Goal: Task Accomplishment & Management: Complete application form

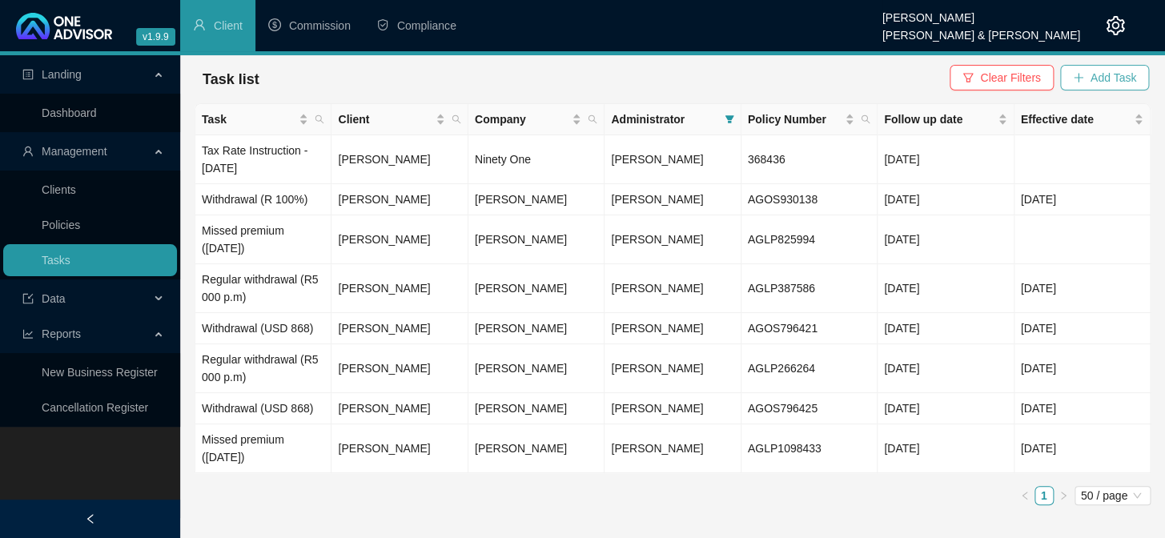
click at [1095, 82] on span "Add Task" at bounding box center [1114, 78] width 46 height 18
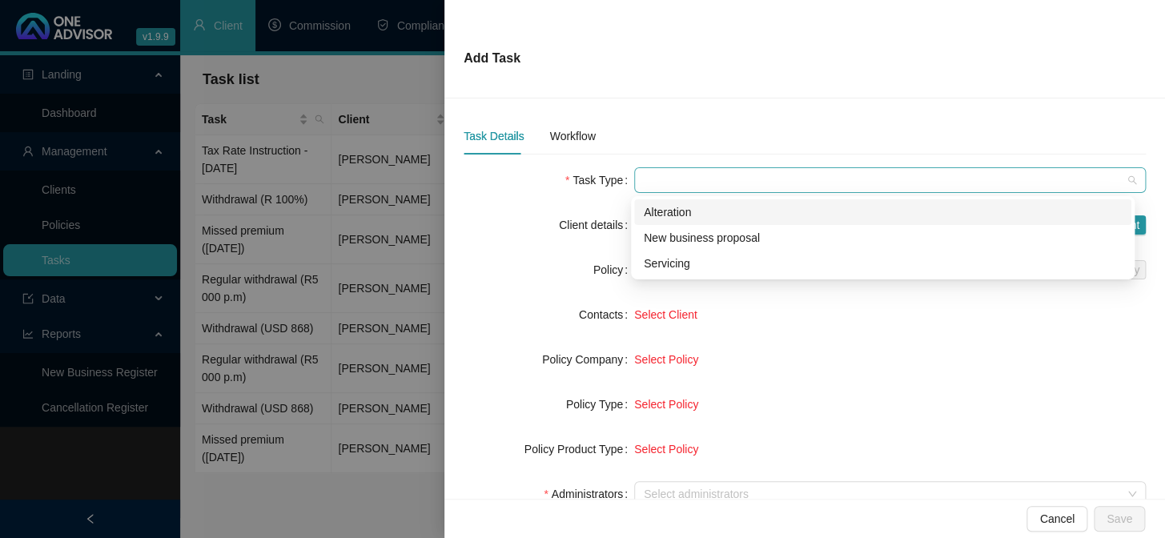
drag, startPoint x: 715, startPoint y: 171, endPoint x: 715, endPoint y: 183, distance: 12.0
click at [715, 172] on span at bounding box center [890, 180] width 493 height 24
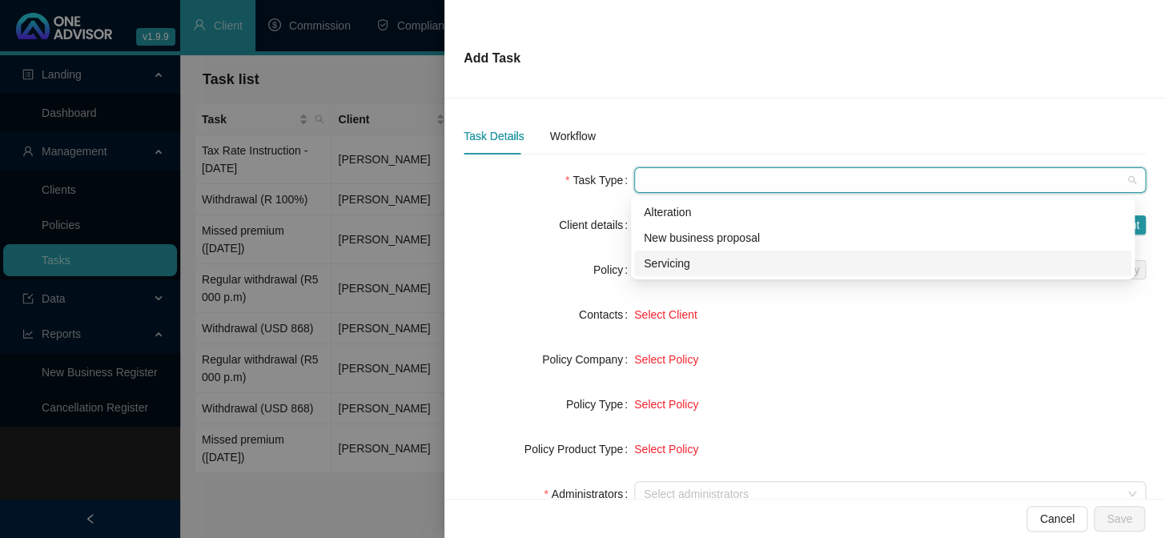
click at [688, 260] on div "Servicing" at bounding box center [883, 264] width 478 height 18
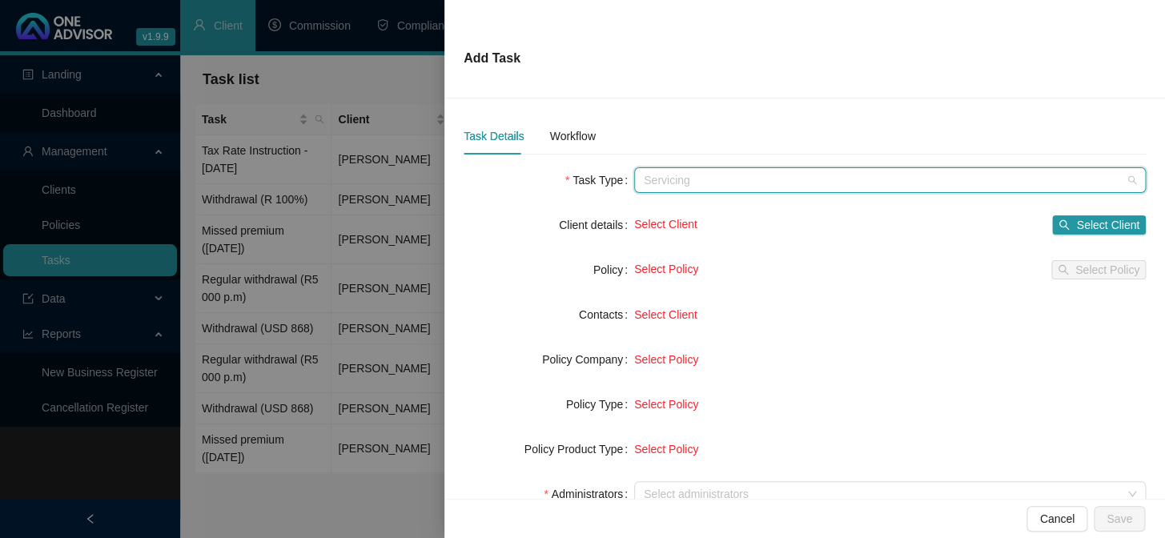
click at [694, 183] on span "Servicing" at bounding box center [890, 180] width 493 height 24
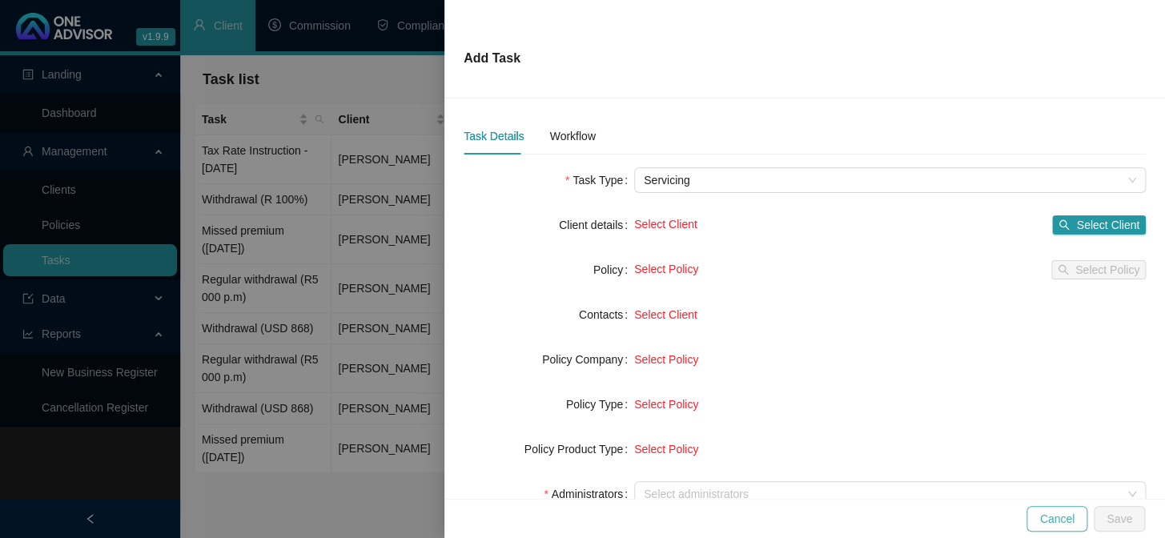
click at [1059, 516] on span "Cancel" at bounding box center [1057, 519] width 35 height 18
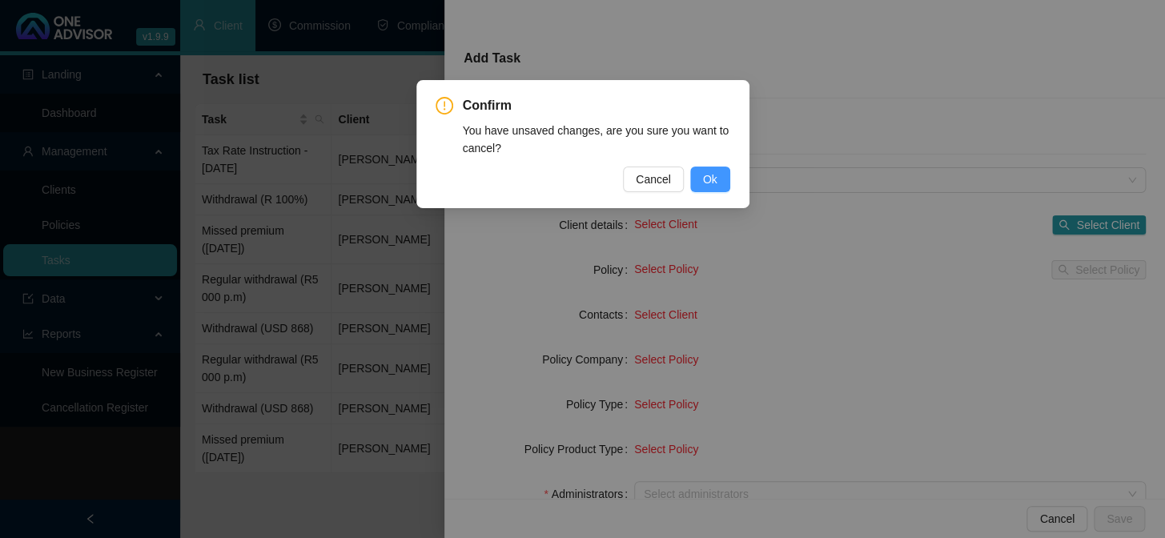
click at [709, 177] on span "Ok" at bounding box center [710, 180] width 14 height 18
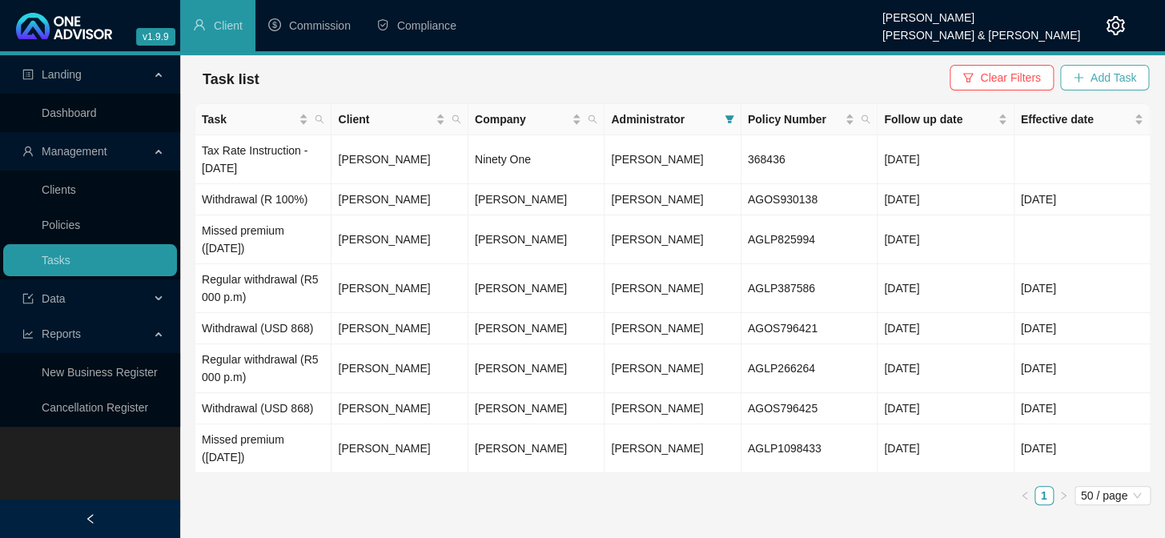
click at [1093, 70] on span "Add Task" at bounding box center [1114, 78] width 46 height 18
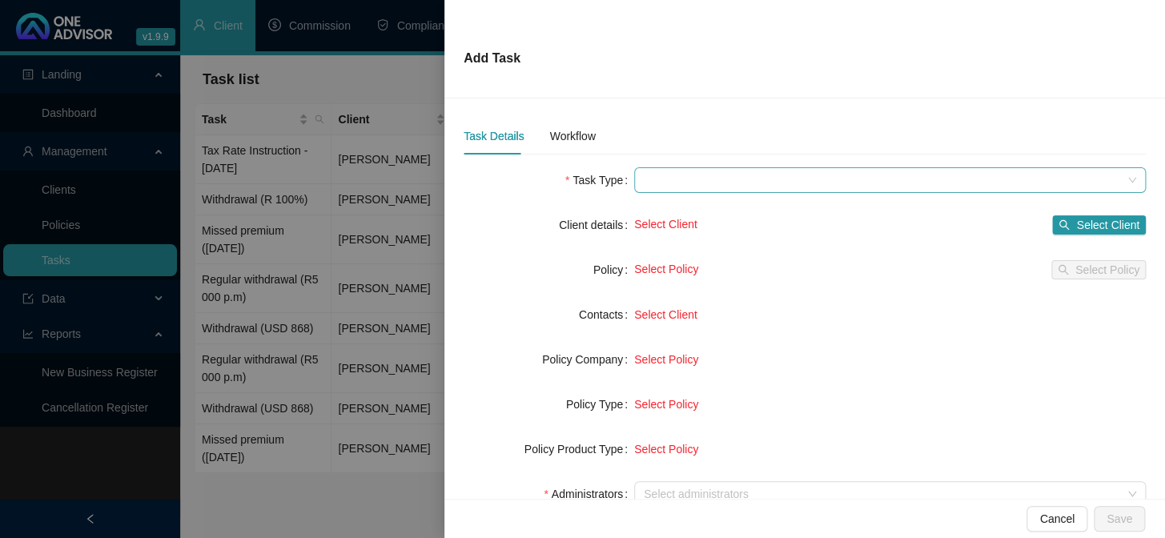
click at [681, 185] on span at bounding box center [890, 180] width 493 height 24
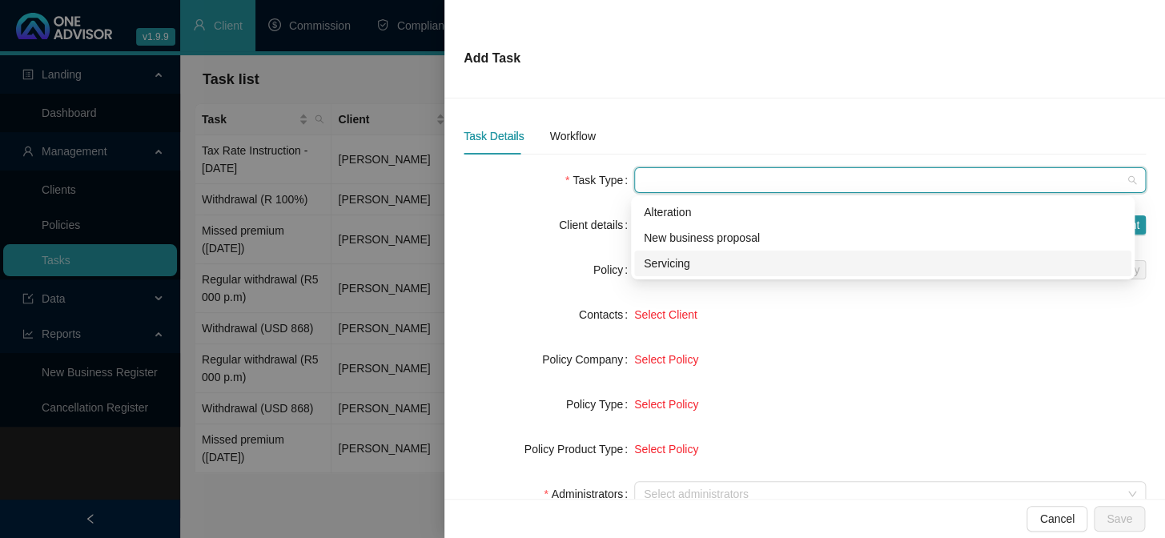
click at [653, 267] on div "Servicing" at bounding box center [883, 264] width 478 height 18
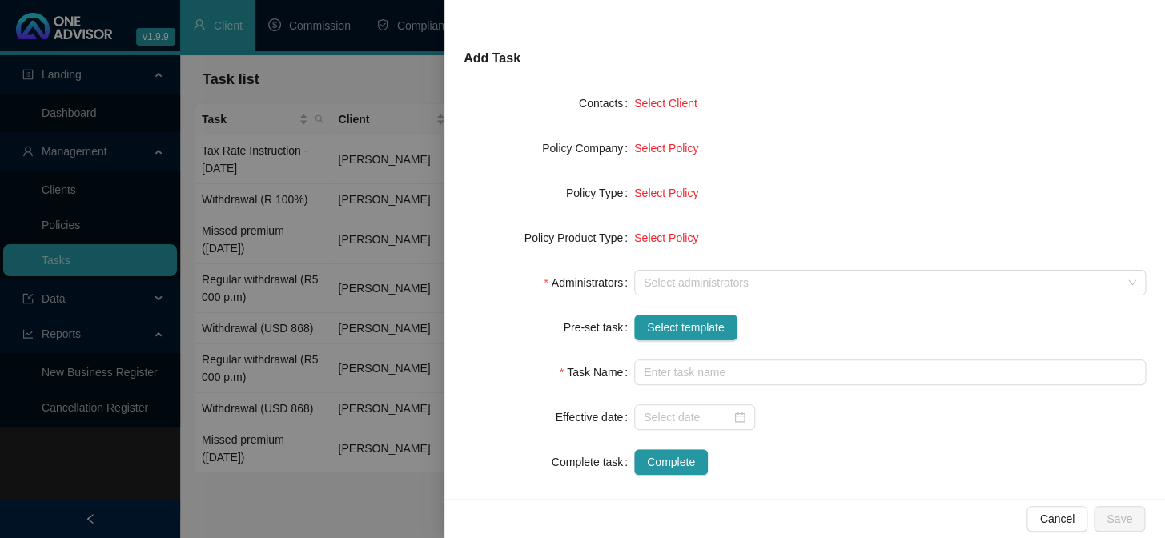
scroll to position [218, 0]
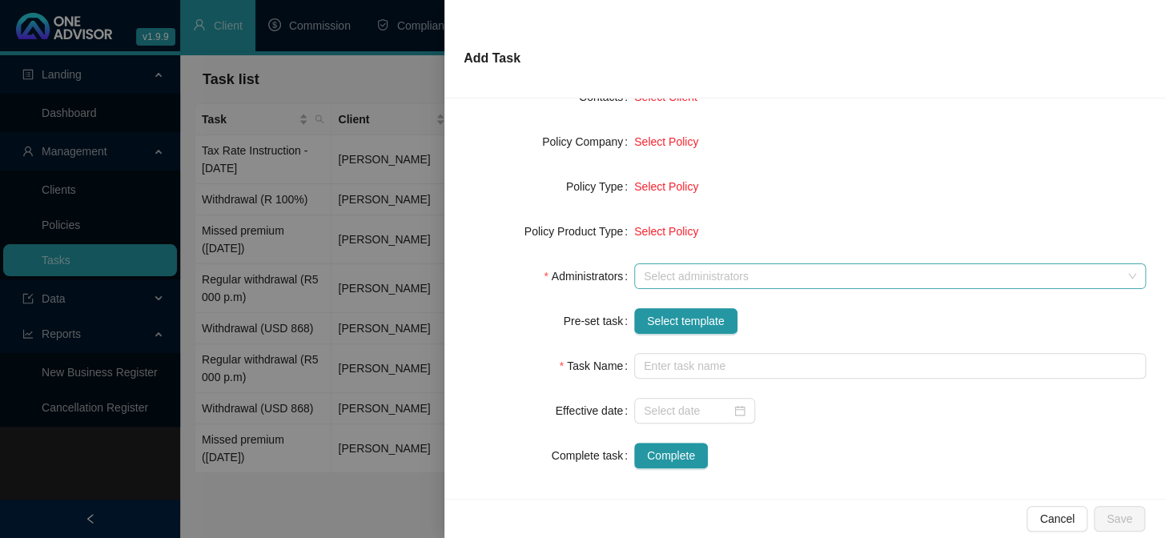
click at [659, 271] on div at bounding box center [882, 277] width 489 height 12
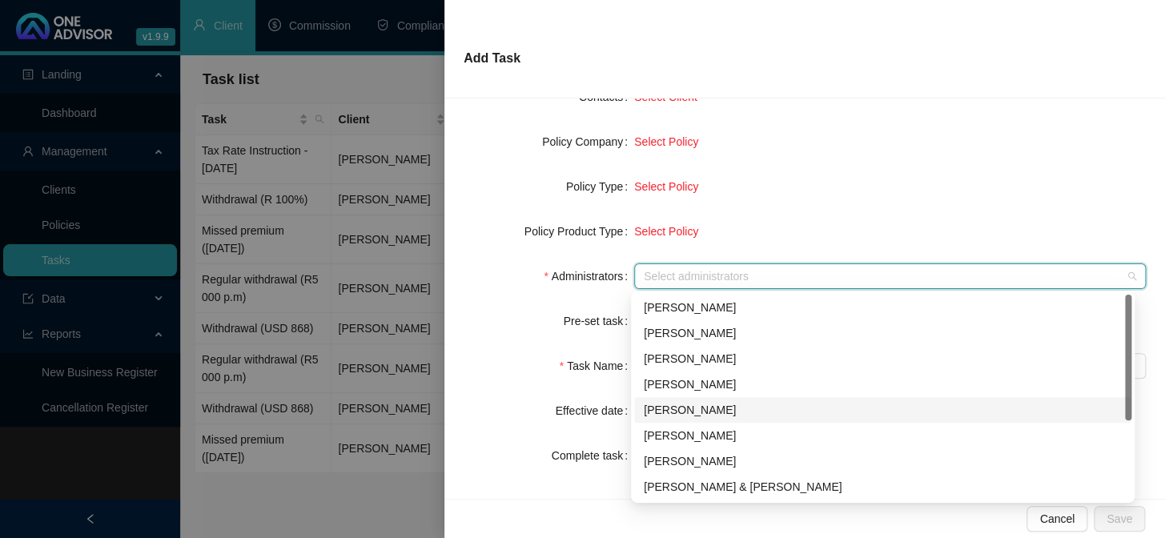
scroll to position [128, 0]
click at [670, 410] on div "[PERSON_NAME]" at bounding box center [883, 410] width 478 height 18
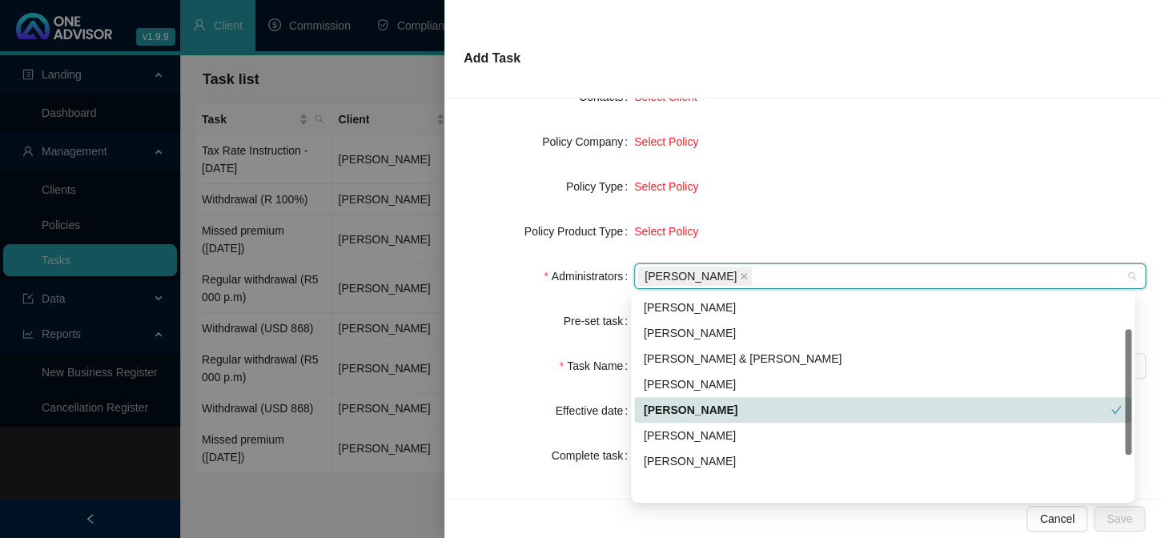
scroll to position [0, 0]
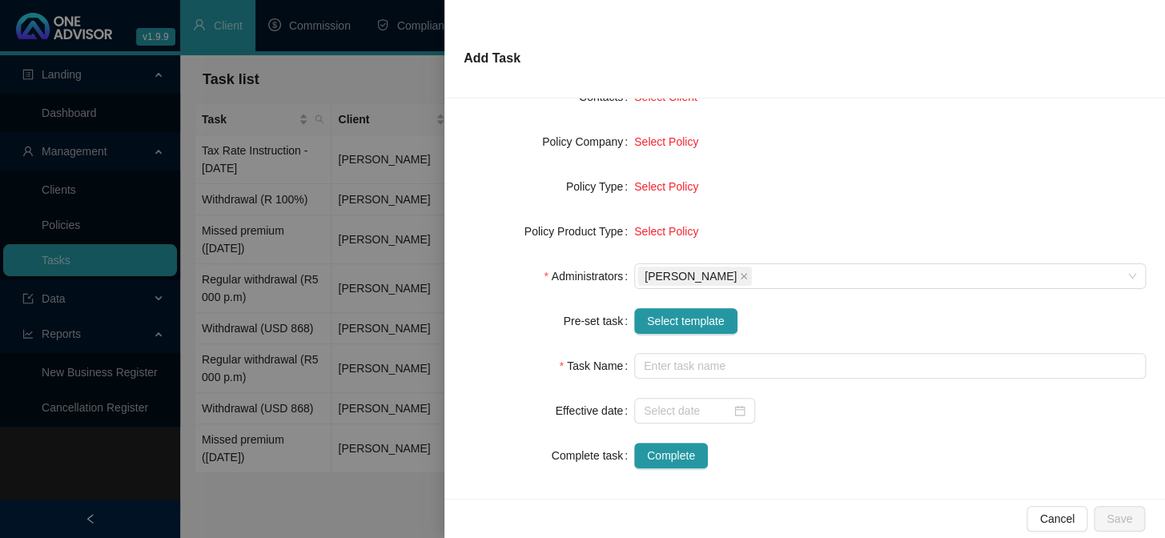
click at [824, 174] on div "Select Policy" at bounding box center [890, 187] width 512 height 26
click at [686, 324] on span "Select template" at bounding box center [686, 321] width 78 height 18
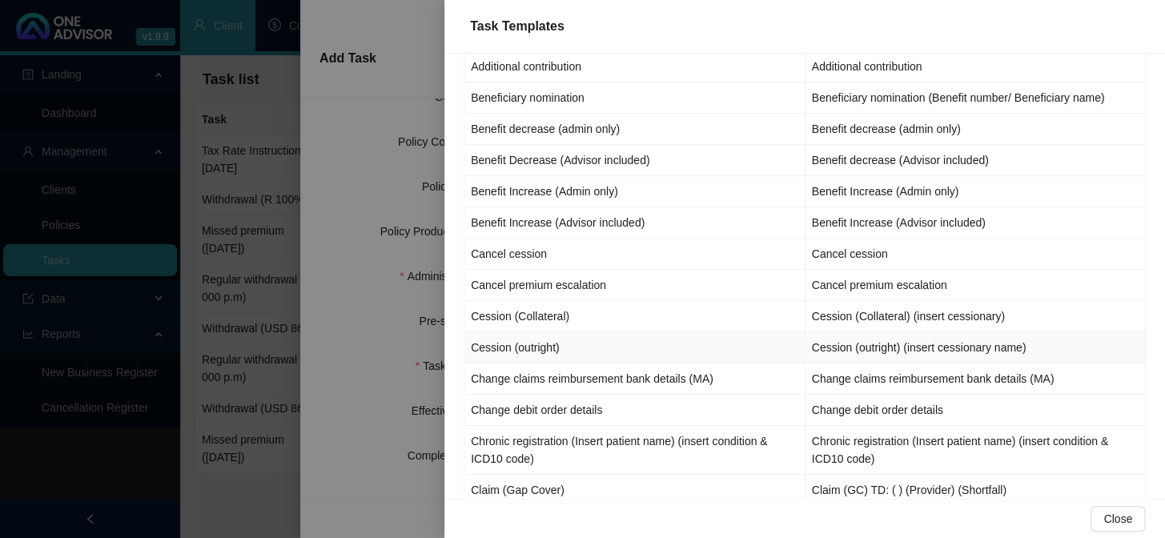
scroll to position [72, 0]
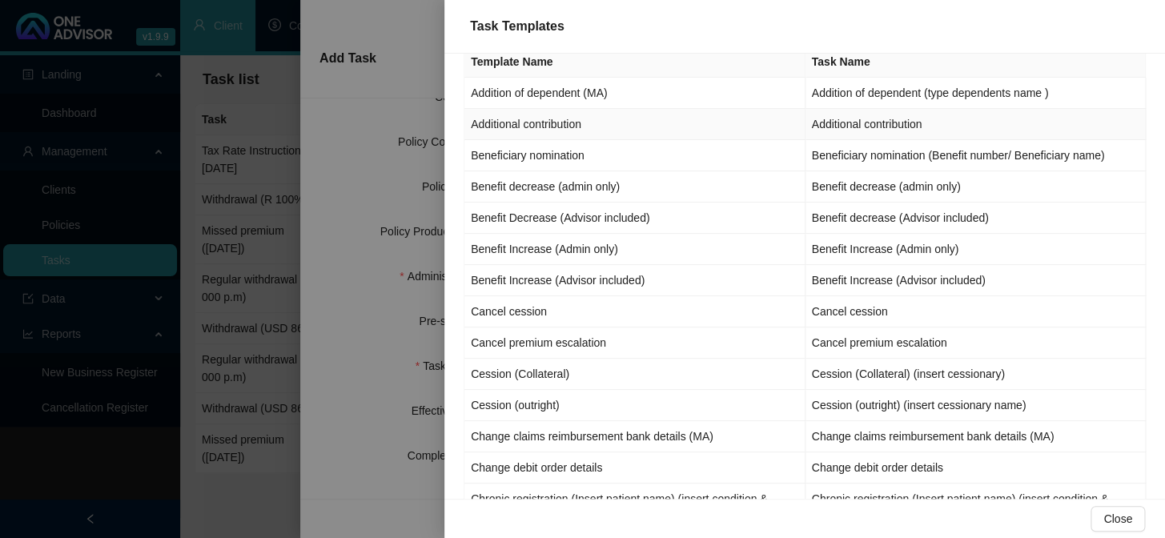
click at [514, 119] on td "Additional contribution" at bounding box center [635, 124] width 341 height 31
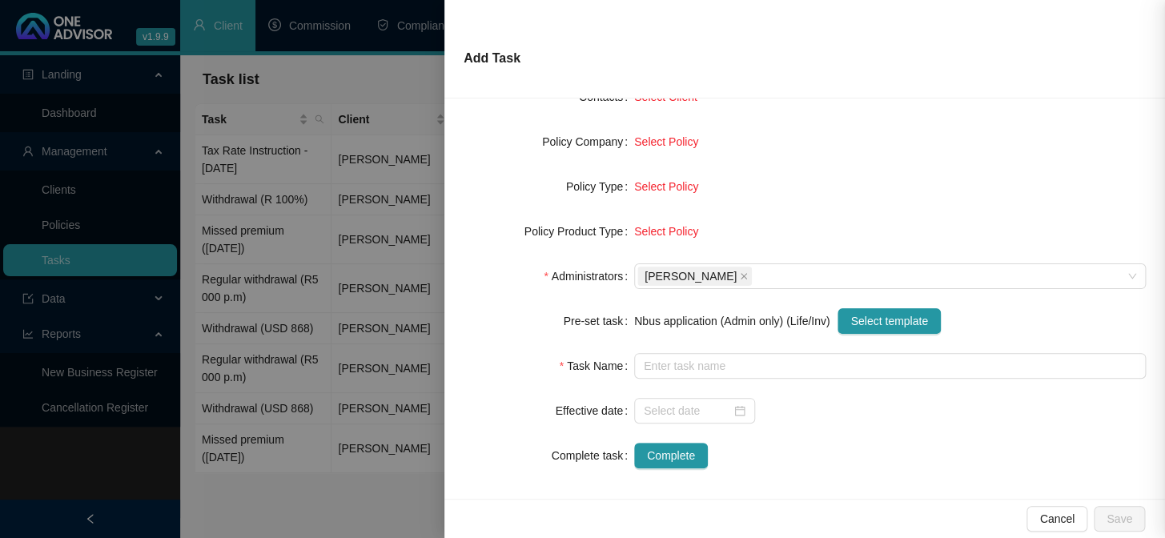
type input "Additional contribution"
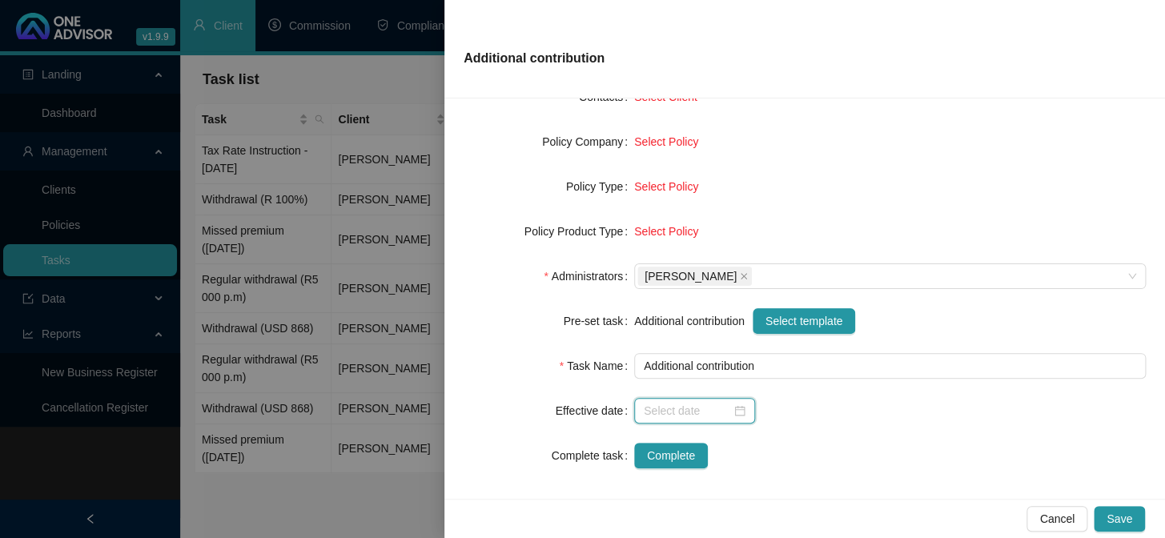
click at [697, 408] on input at bounding box center [687, 411] width 87 height 18
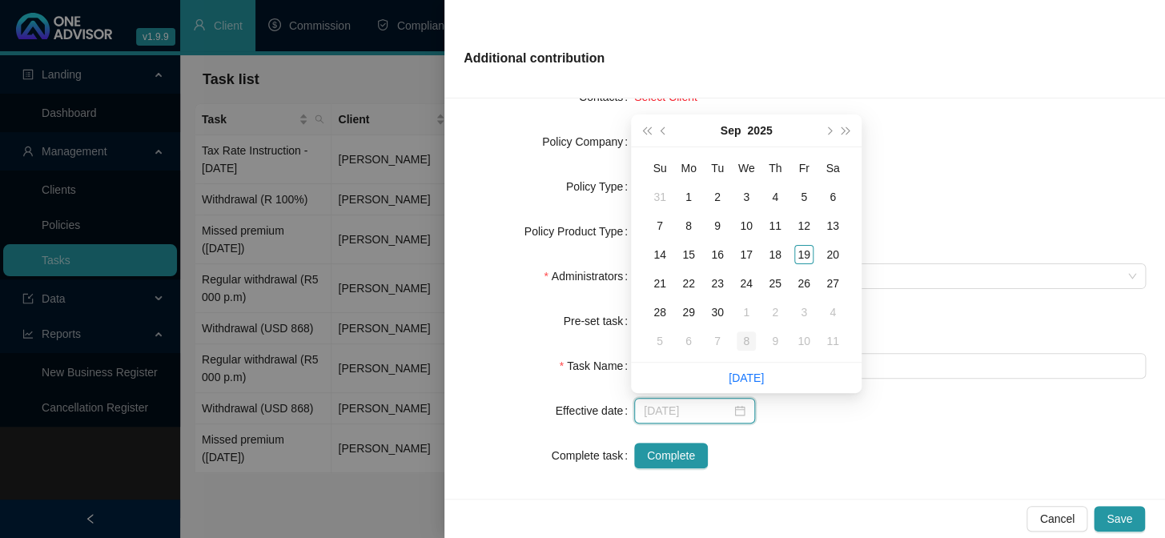
type input "[DATE]"
click at [749, 375] on link "[DATE]" at bounding box center [746, 378] width 35 height 13
type input "[DATE]"
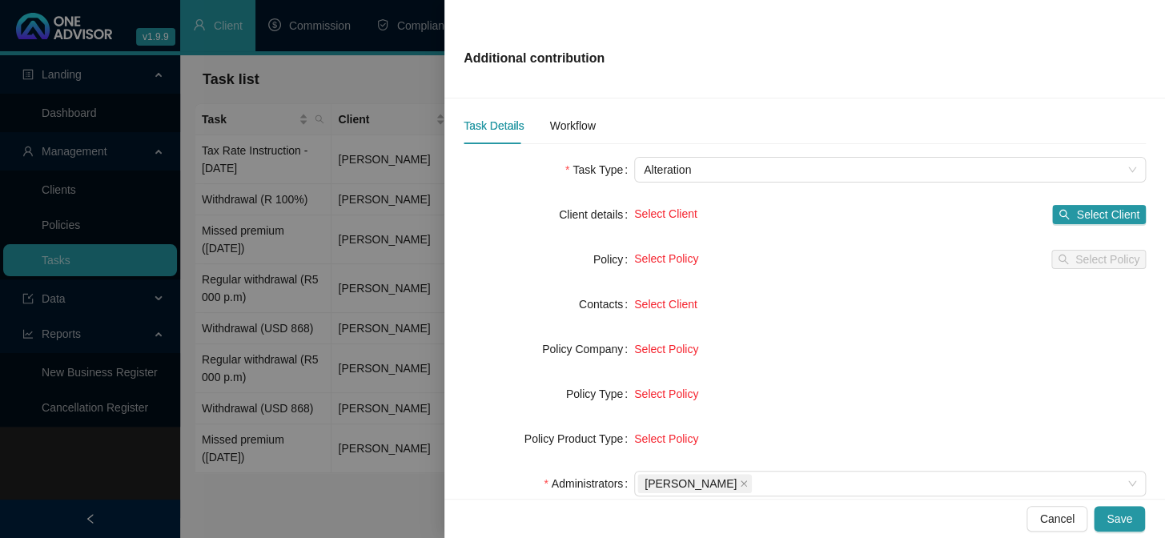
scroll to position [0, 0]
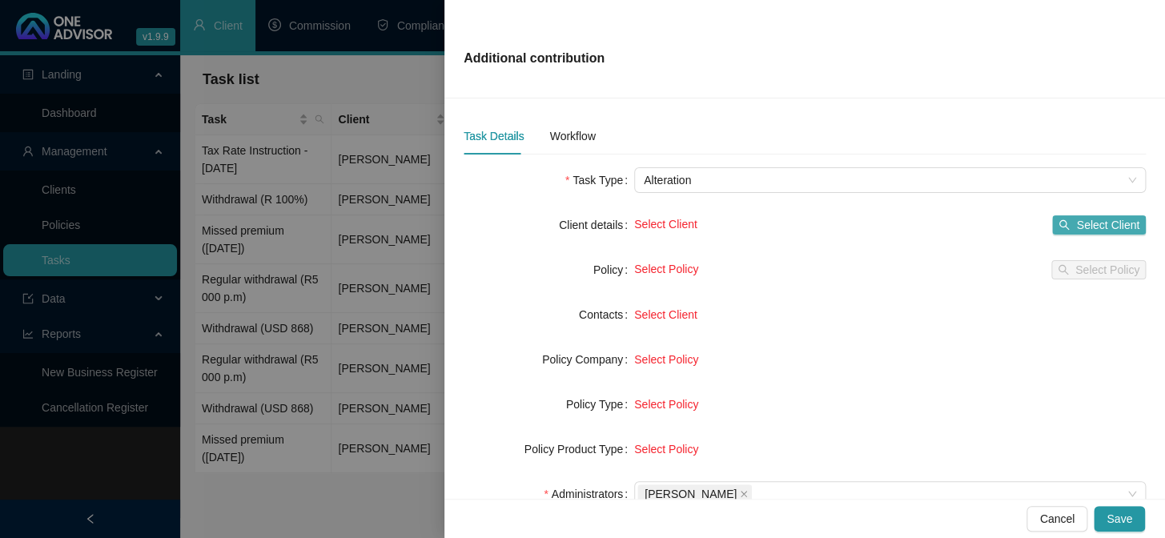
click at [1061, 224] on button "Select Client" at bounding box center [1100, 224] width 94 height 19
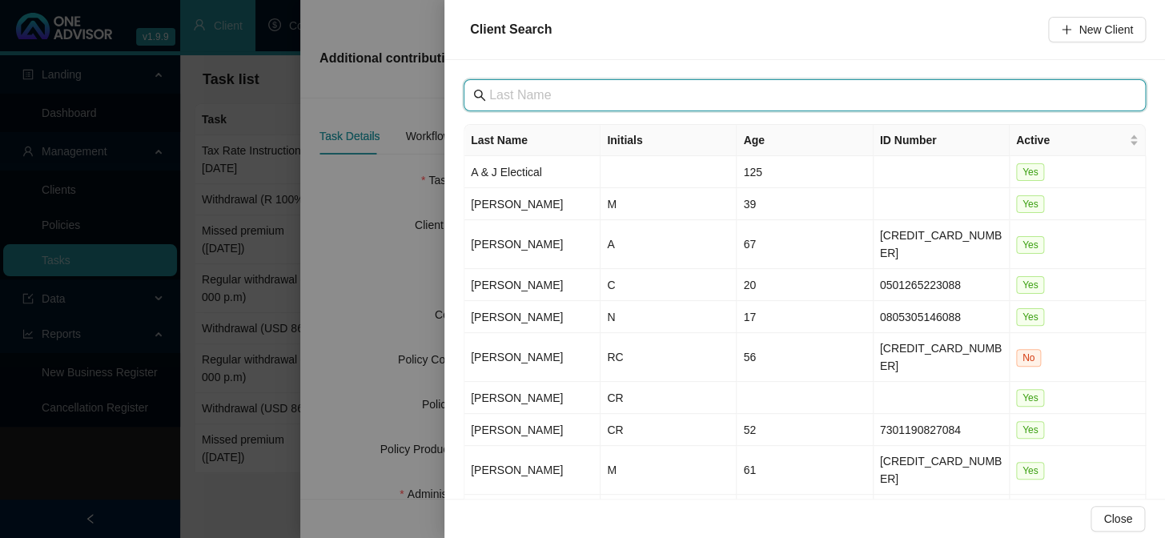
click at [586, 99] on input "text" at bounding box center [806, 95] width 634 height 19
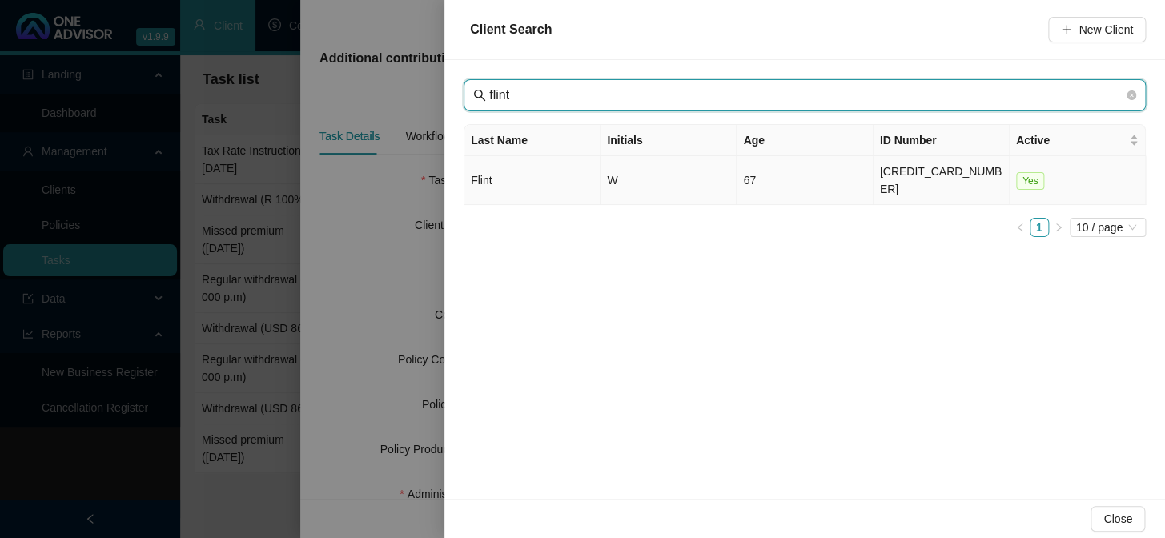
type input "flint"
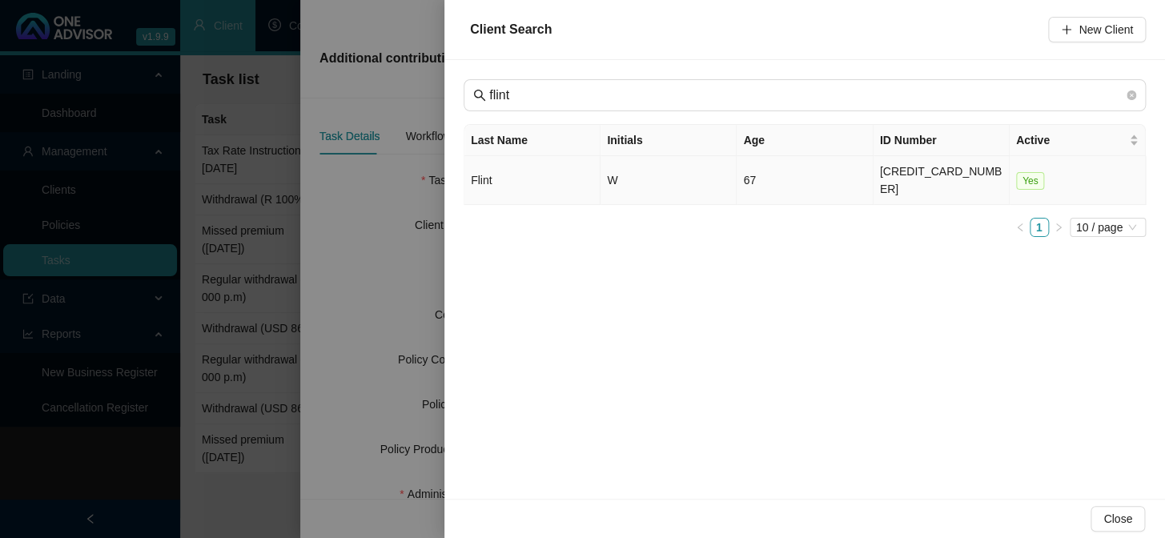
click at [477, 168] on td "Flint" at bounding box center [533, 180] width 136 height 49
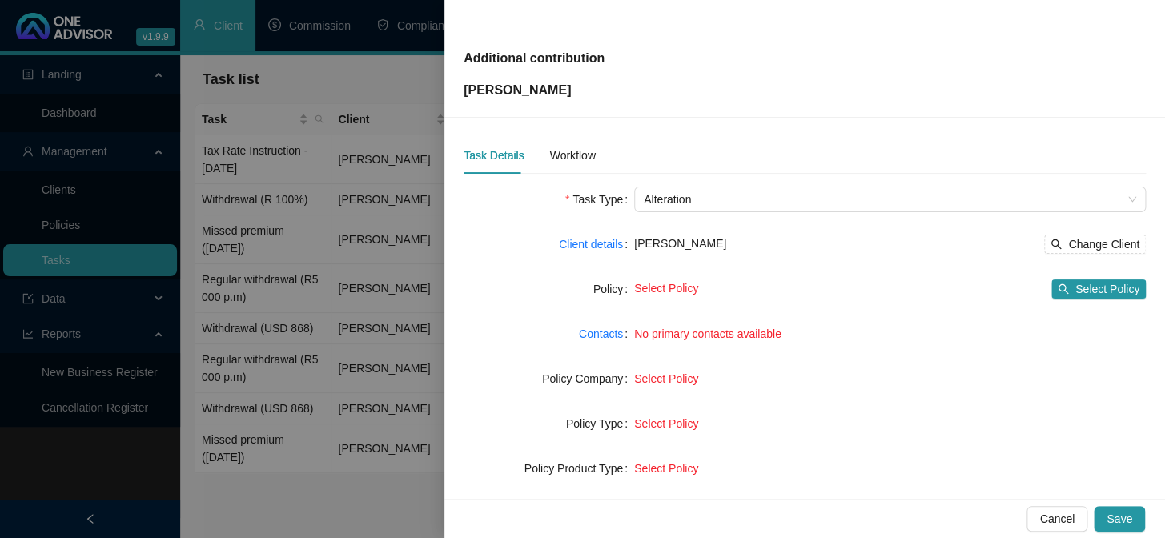
click at [1061, 425] on div "Select Policy" at bounding box center [890, 424] width 512 height 18
click at [1076, 290] on span "Select Policy" at bounding box center [1108, 289] width 64 height 18
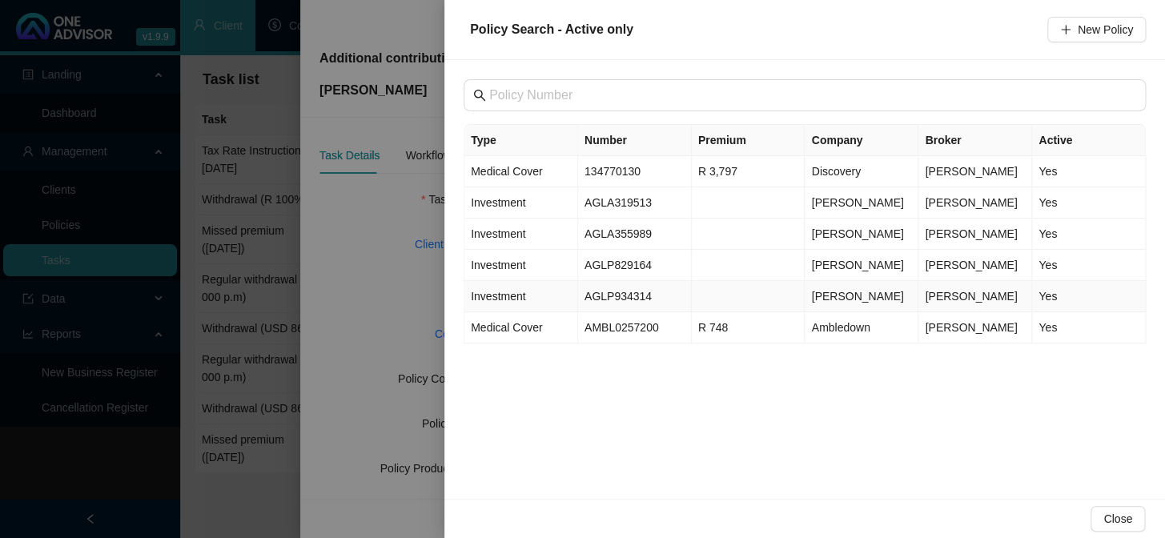
click at [528, 292] on td "Investment" at bounding box center [522, 296] width 114 height 31
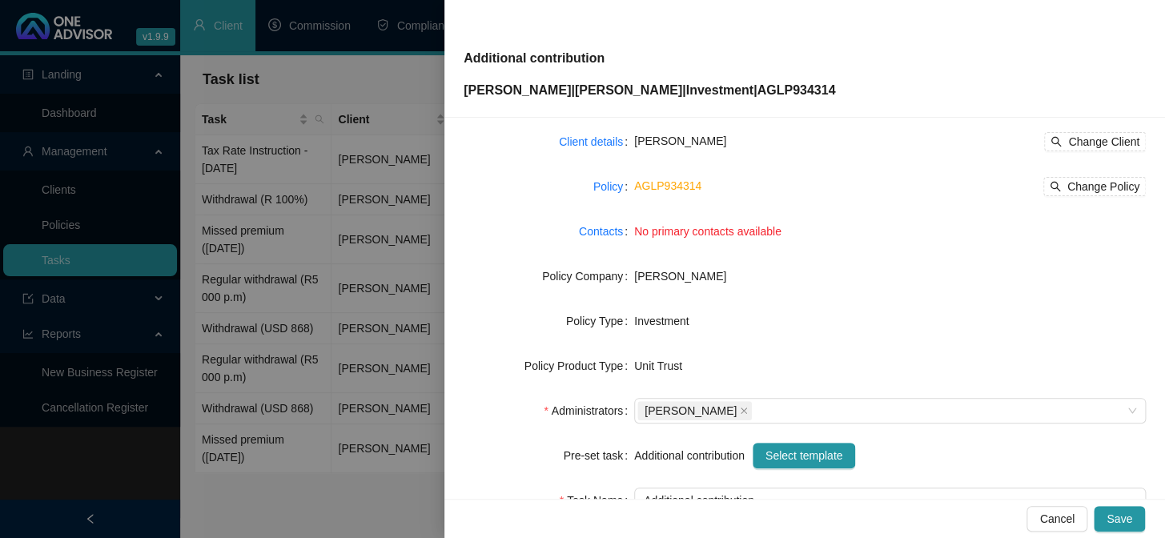
scroll to position [145, 0]
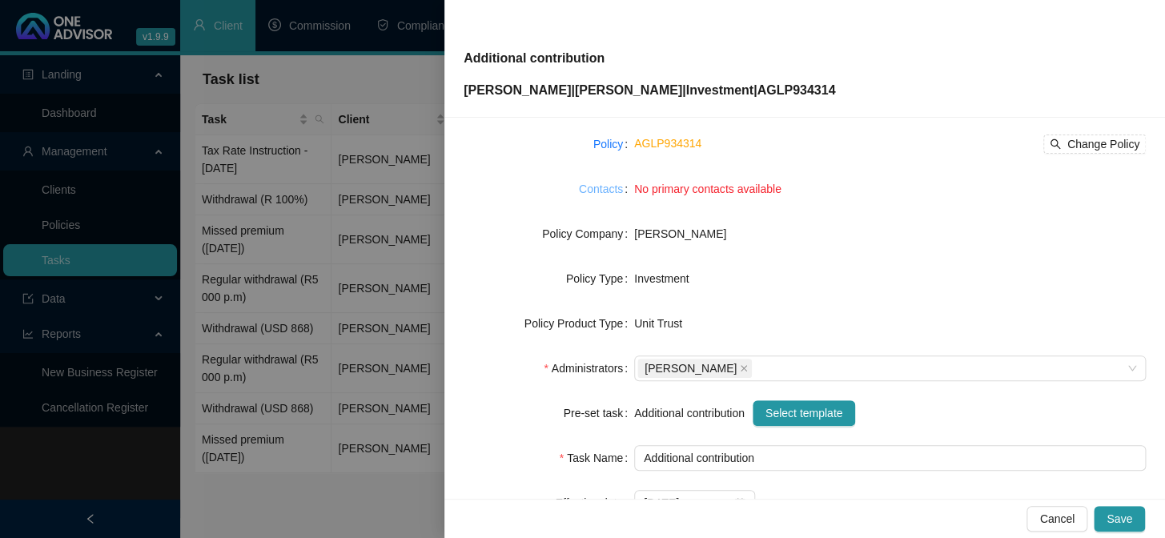
click at [604, 191] on link "Contacts" at bounding box center [601, 189] width 44 height 18
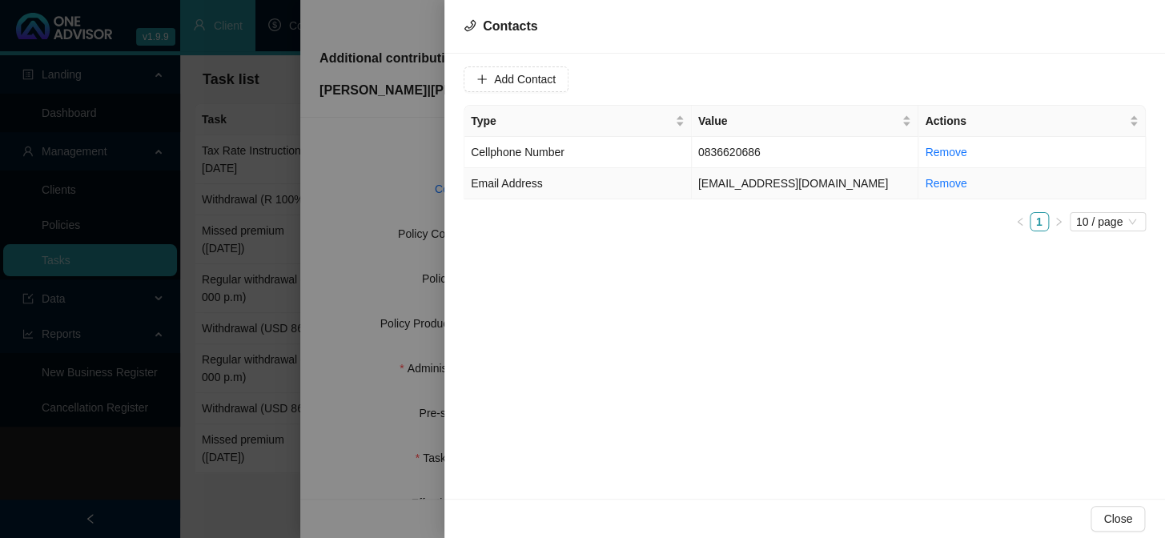
click at [513, 184] on span "Email Address" at bounding box center [506, 183] width 71 height 13
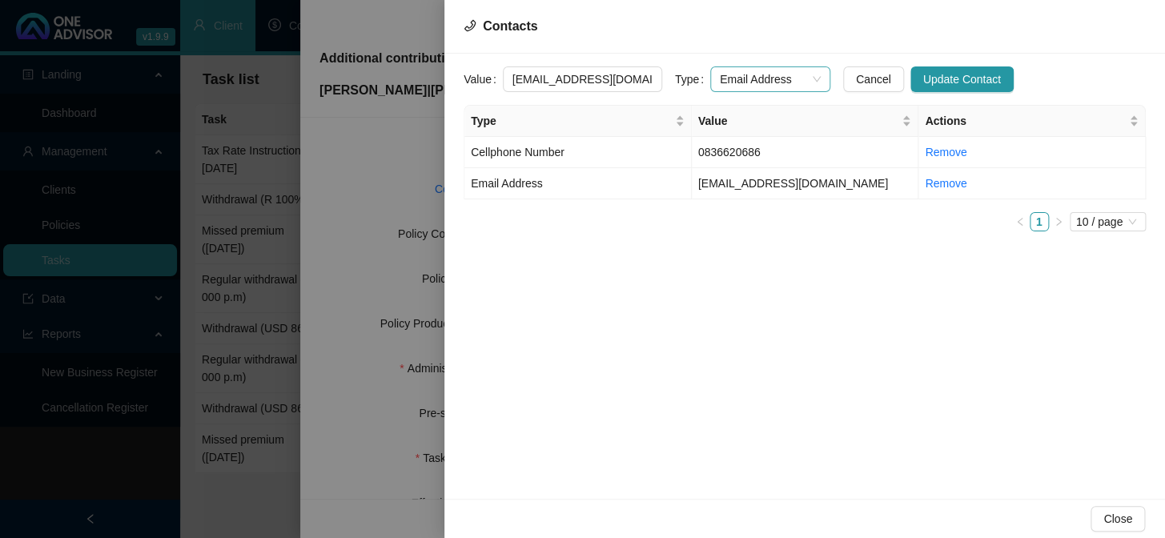
click at [720, 79] on span "Email Address" at bounding box center [770, 79] width 101 height 24
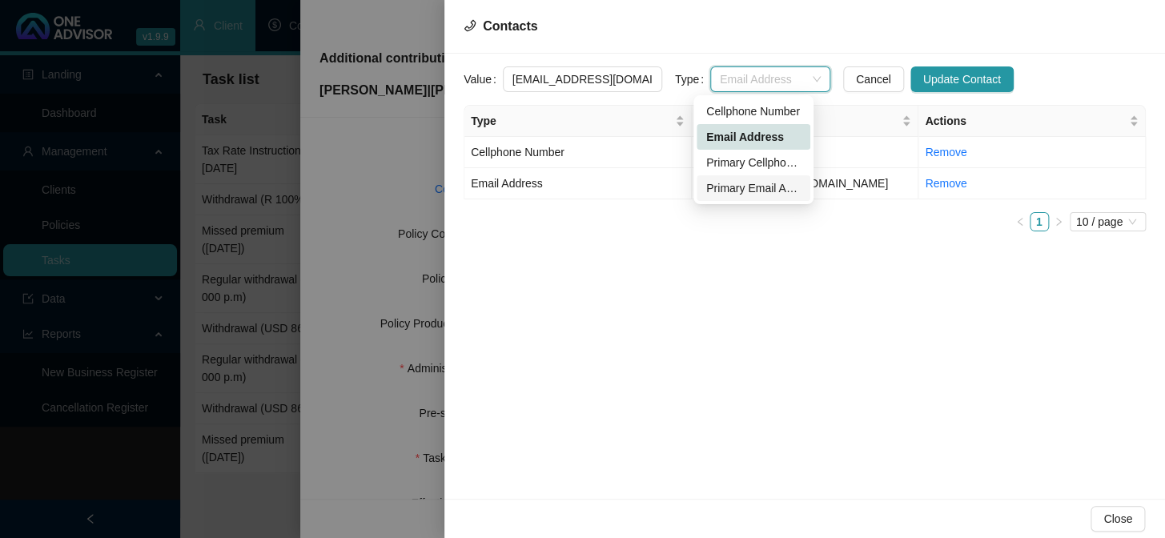
click at [726, 190] on div "Primary Email Address" at bounding box center [753, 188] width 95 height 18
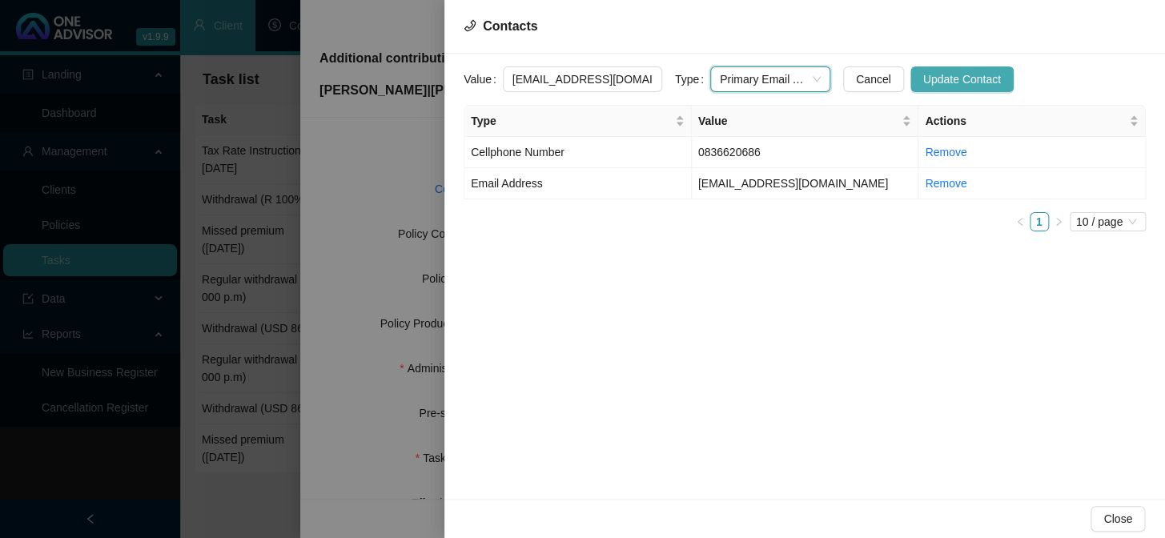
click at [924, 80] on span "Update Contact" at bounding box center [963, 79] width 78 height 18
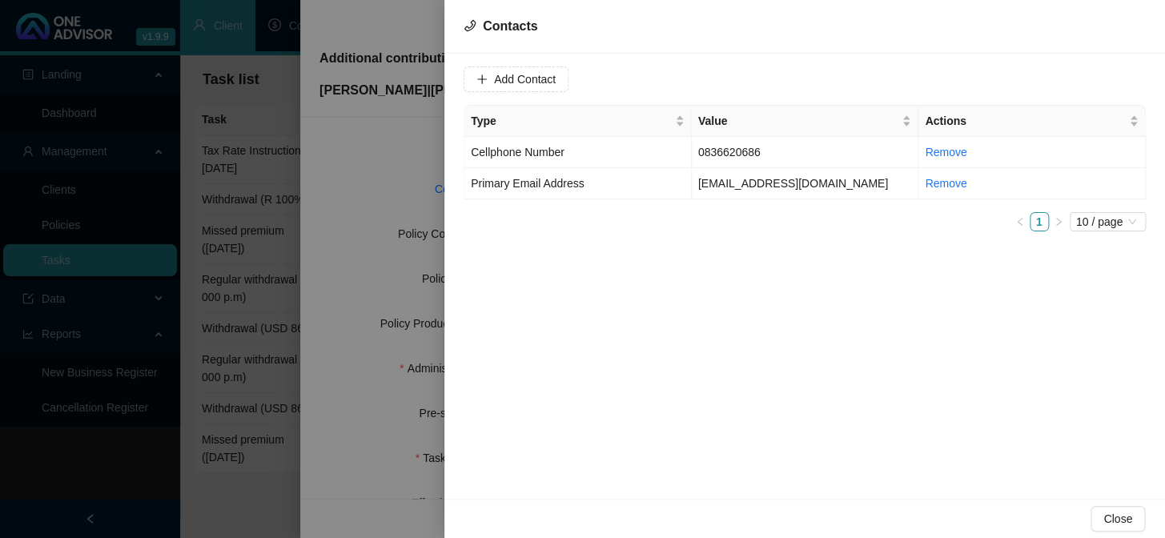
click at [830, 384] on div "Add Contact Type Value Actions Cellphone Number [PHONE_NUMBER] Remove Primary E…" at bounding box center [805, 276] width 721 height 445
click at [352, 440] on div at bounding box center [582, 269] width 1165 height 538
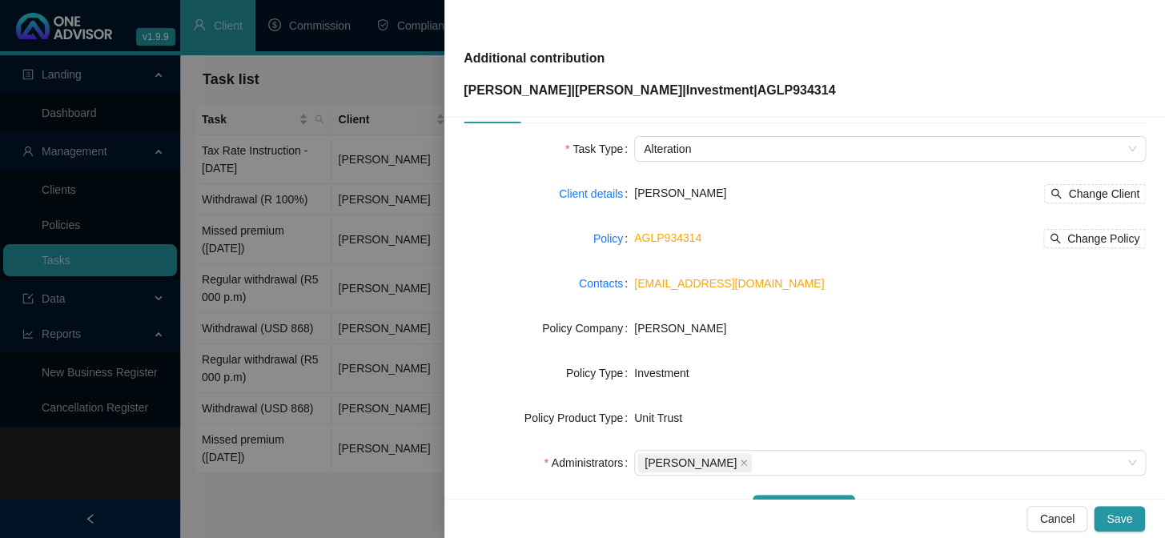
scroll to position [0, 0]
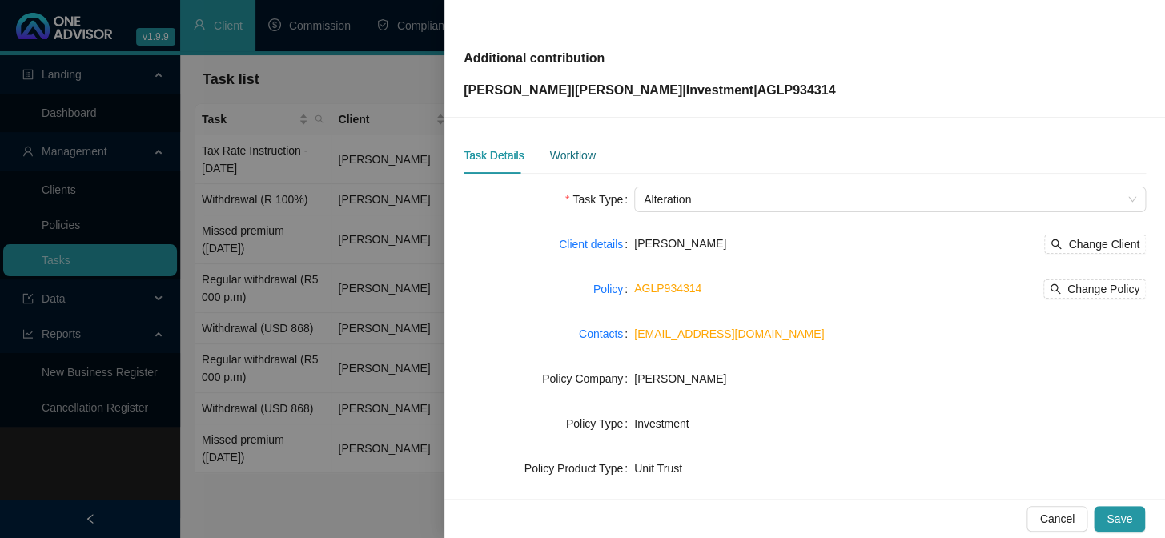
click at [566, 152] on div "Workflow" at bounding box center [572, 156] width 46 height 18
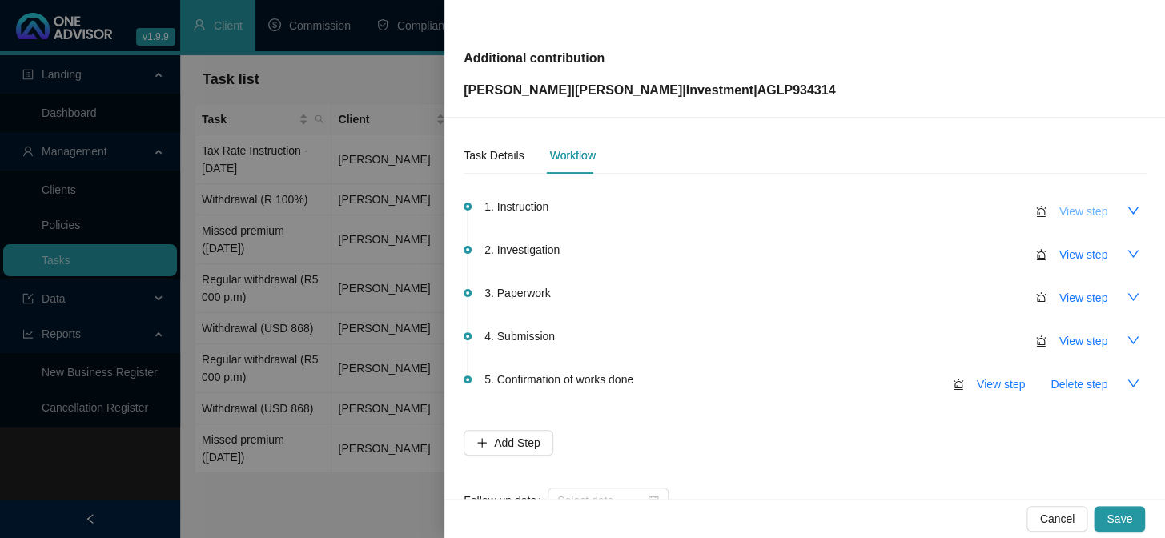
click at [1073, 208] on span "View step" at bounding box center [1084, 212] width 48 height 18
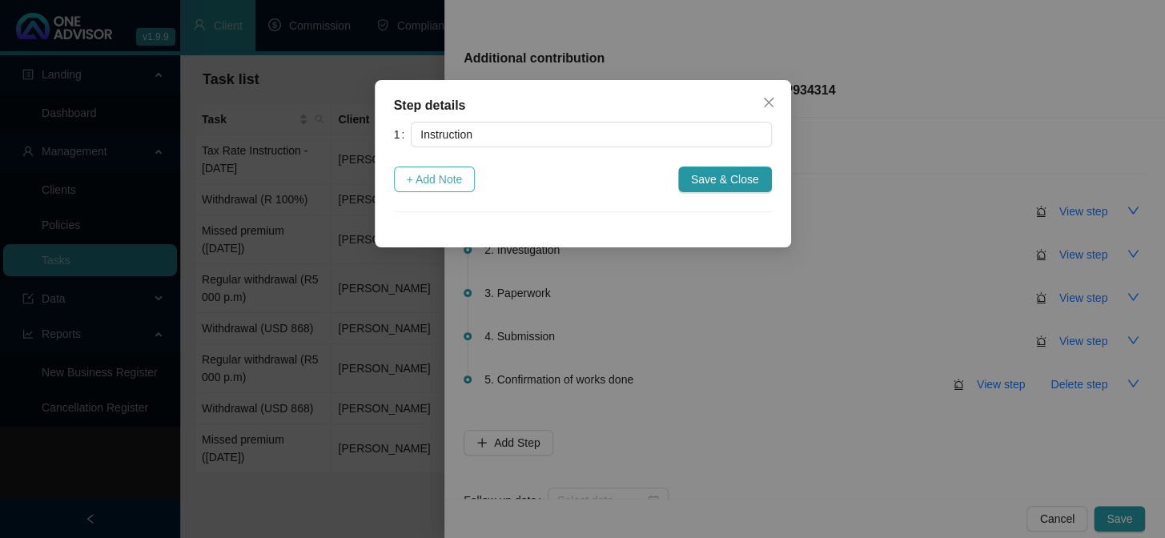
click at [398, 175] on button "+ Add Note" at bounding box center [435, 180] width 82 height 26
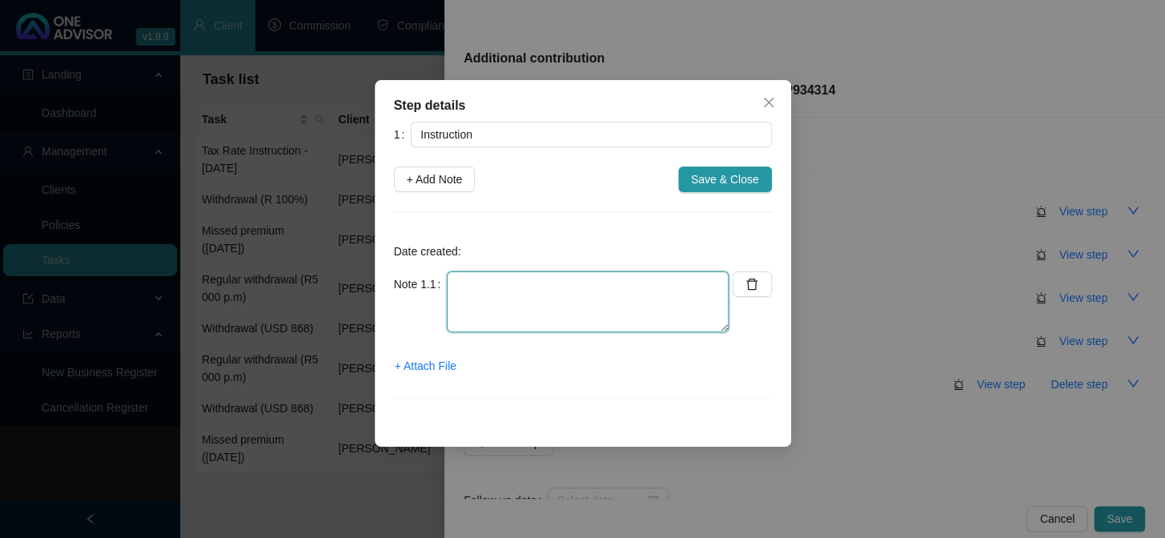
click at [489, 288] on textarea at bounding box center [588, 302] width 282 height 61
type textarea "[DATE] POP received from daughter [PERSON_NAME]"
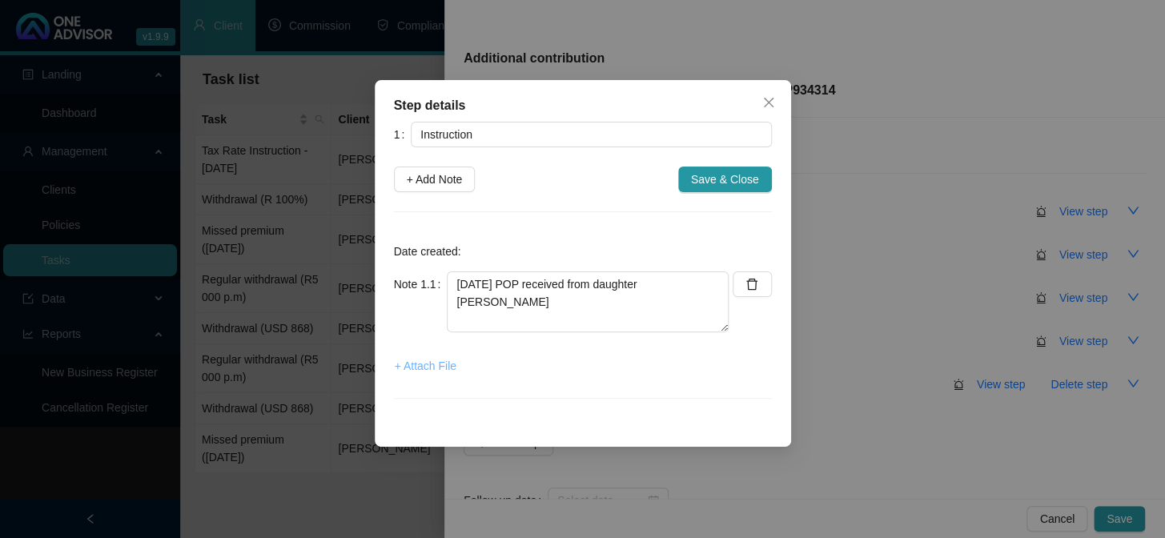
click at [430, 368] on span "+ Attach File" at bounding box center [426, 366] width 62 height 18
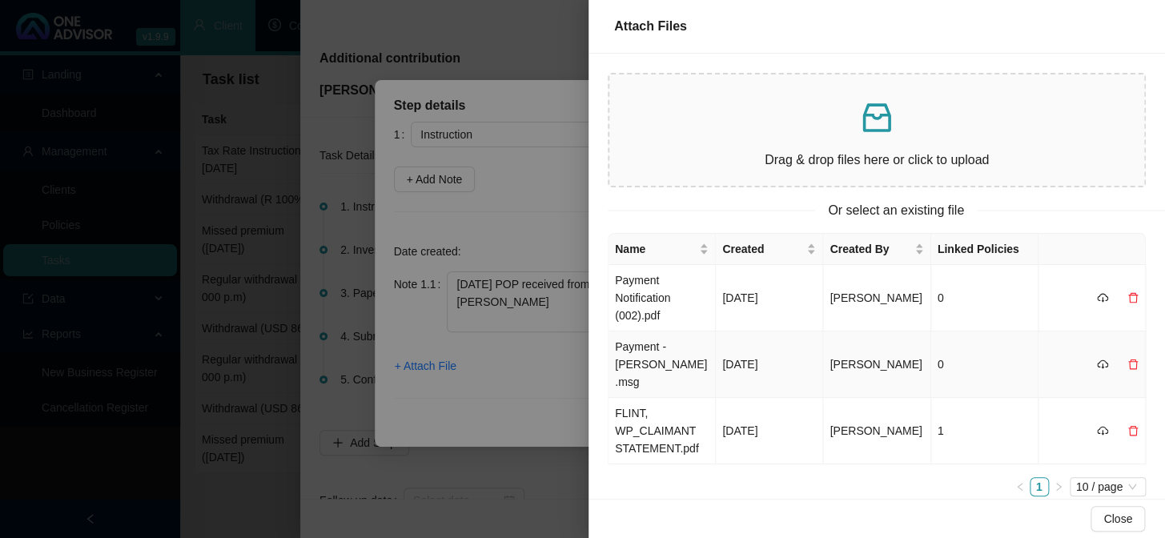
click at [634, 348] on td "Payment - [PERSON_NAME].msg" at bounding box center [662, 365] width 107 height 66
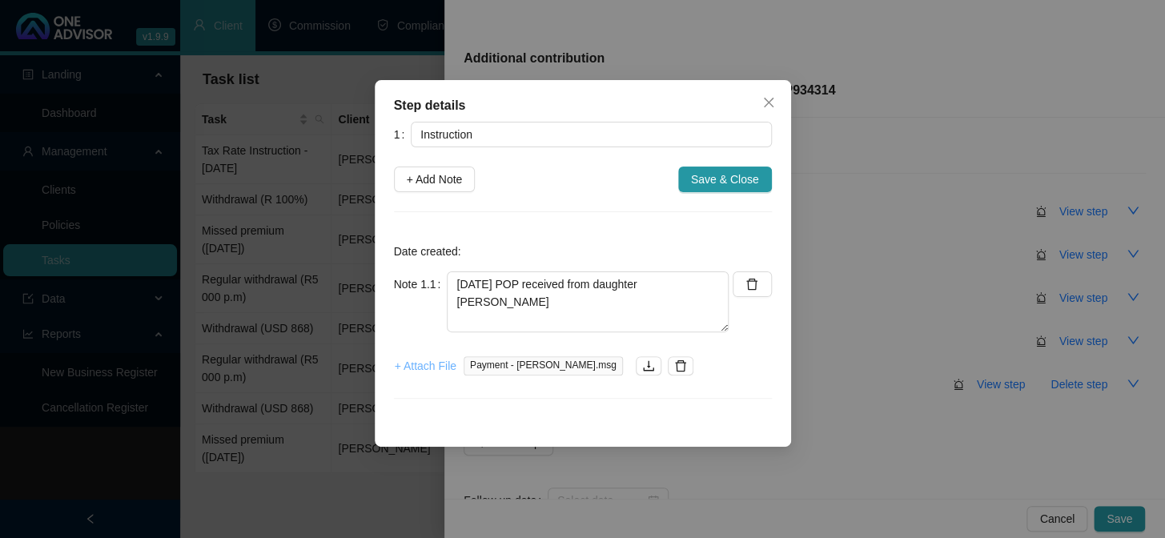
click at [449, 363] on span "+ Attach File" at bounding box center [426, 366] width 62 height 18
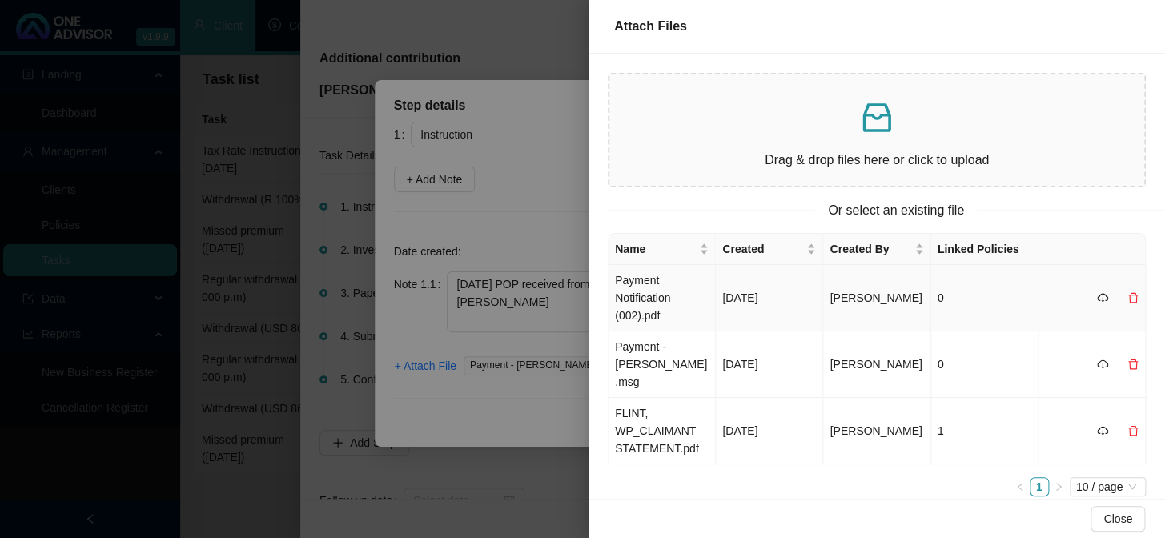
click at [641, 289] on td "Payment Notification (002).pdf" at bounding box center [662, 298] width 107 height 66
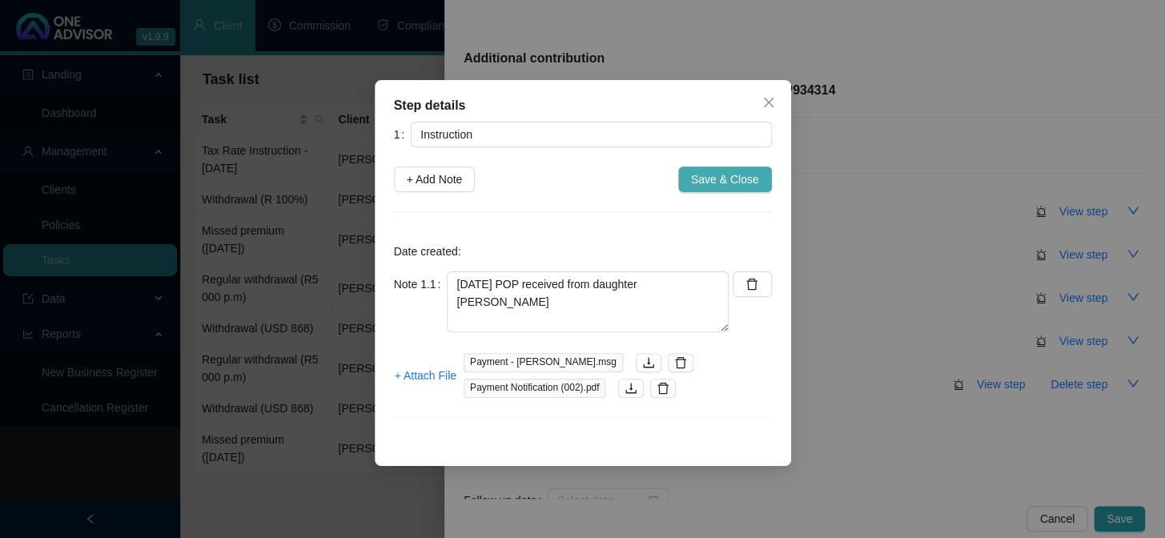
click at [706, 181] on span "Save & Close" at bounding box center [725, 180] width 68 height 18
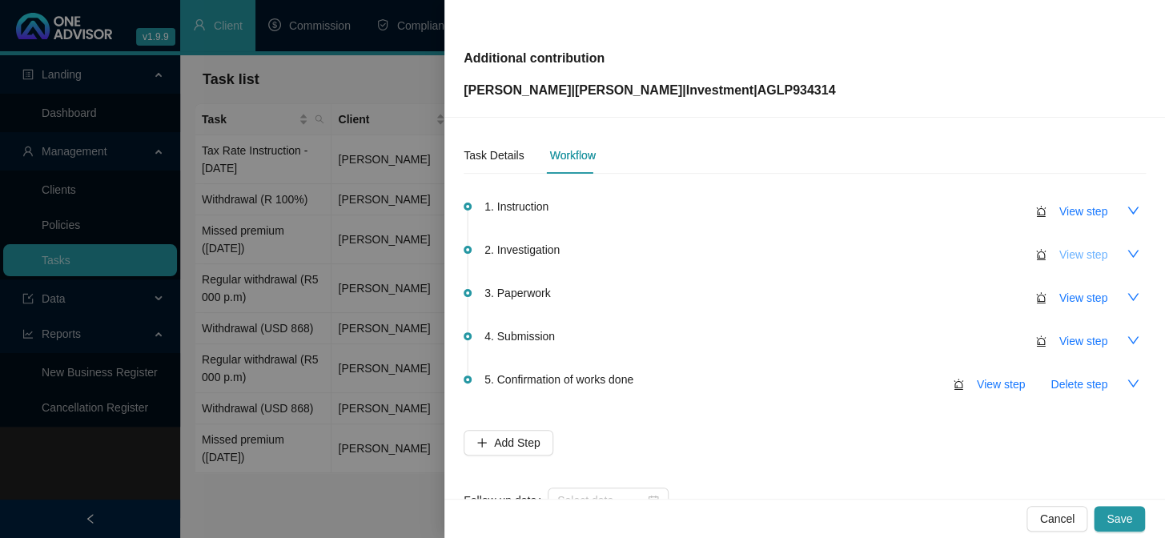
click at [1078, 249] on span "View step" at bounding box center [1084, 255] width 48 height 18
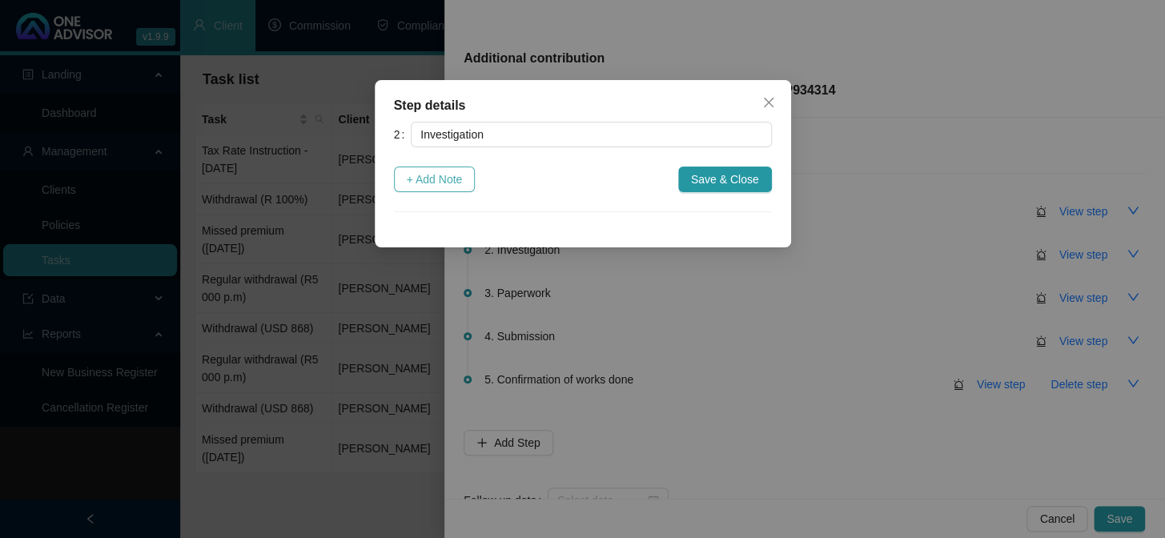
click at [433, 185] on span "+ Add Note" at bounding box center [435, 180] width 56 height 18
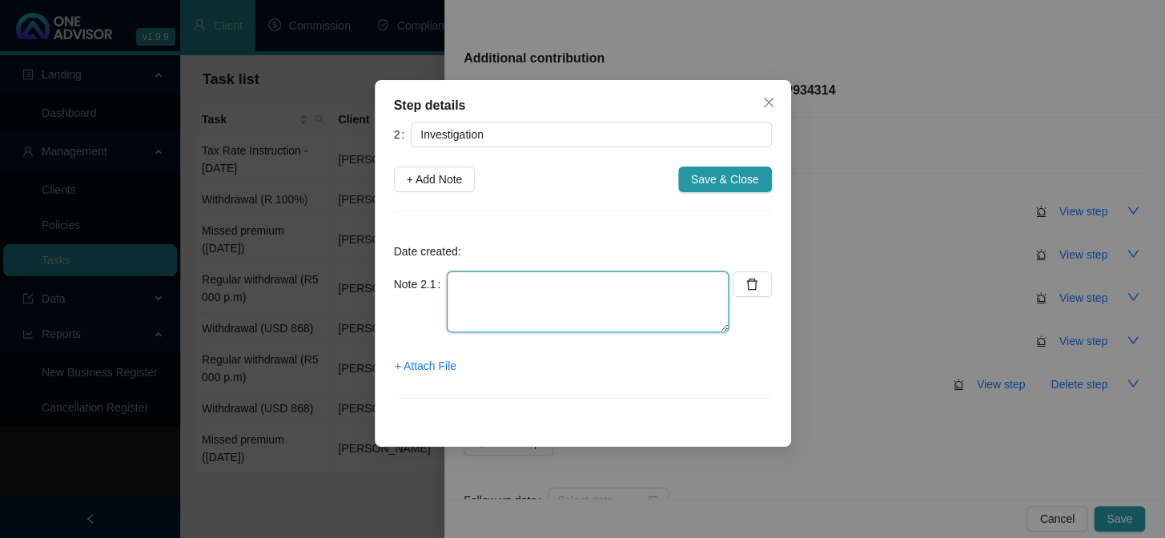
click at [493, 296] on textarea at bounding box center [588, 302] width 282 height 61
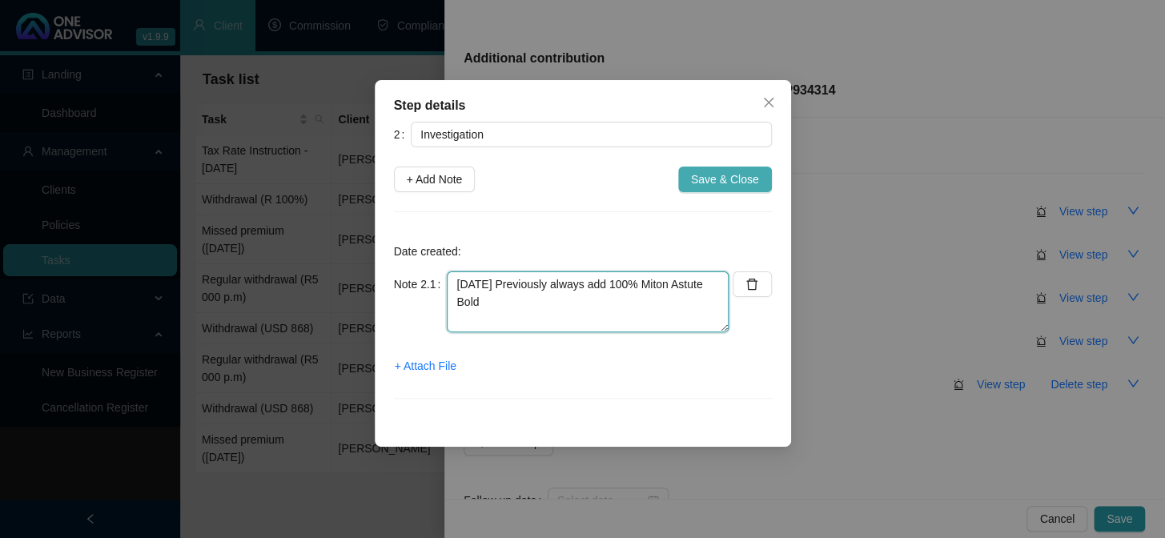
type textarea "[DATE] Previously always add 100% Miton Astute Bold"
click at [715, 178] on span "Save & Close" at bounding box center [725, 180] width 68 height 18
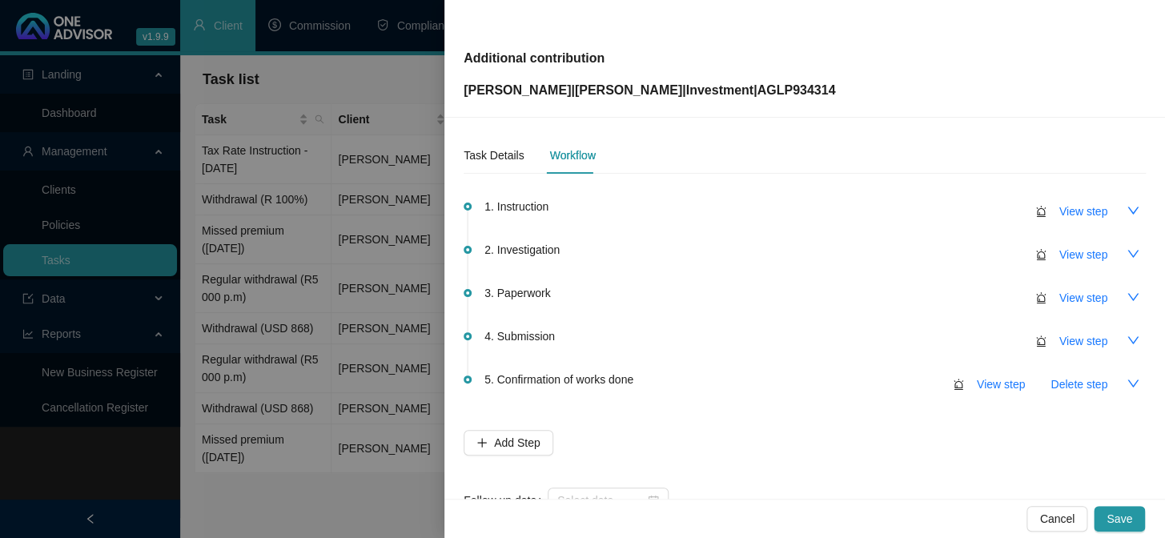
click at [541, 212] on span "1. Instruction" at bounding box center [517, 207] width 64 height 18
click at [1076, 216] on span "View step" at bounding box center [1084, 212] width 48 height 18
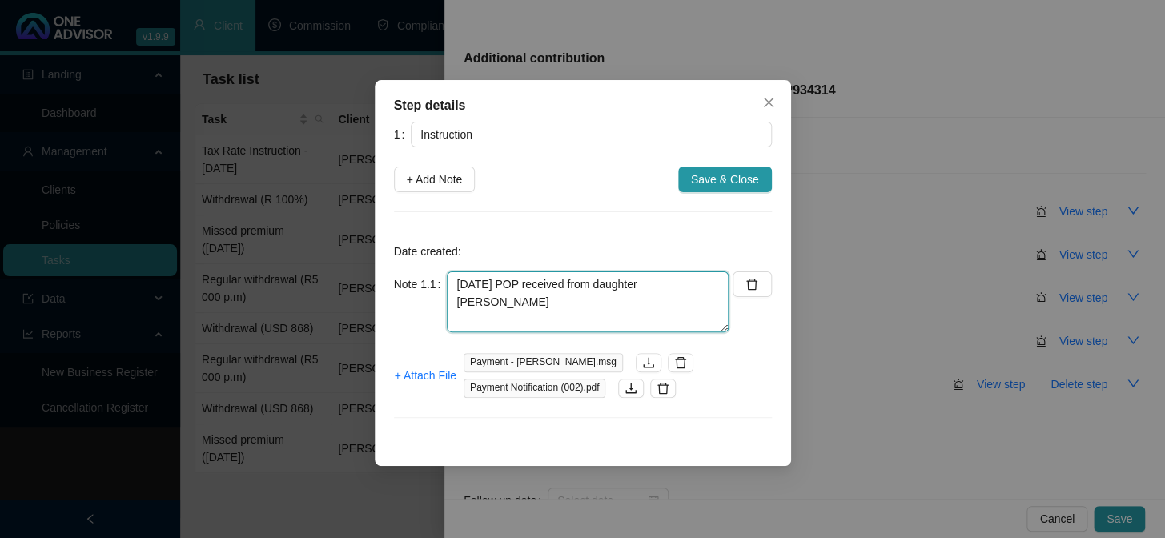
click at [702, 286] on textarea "[DATE] POP received from daughter [PERSON_NAME]" at bounding box center [588, 302] width 282 height 61
click at [679, 280] on textarea "[DATE] POP received from daughter RosR3,500" at bounding box center [588, 302] width 282 height 61
type textarea "[DATE] POP received from daughter Ros R3,500"
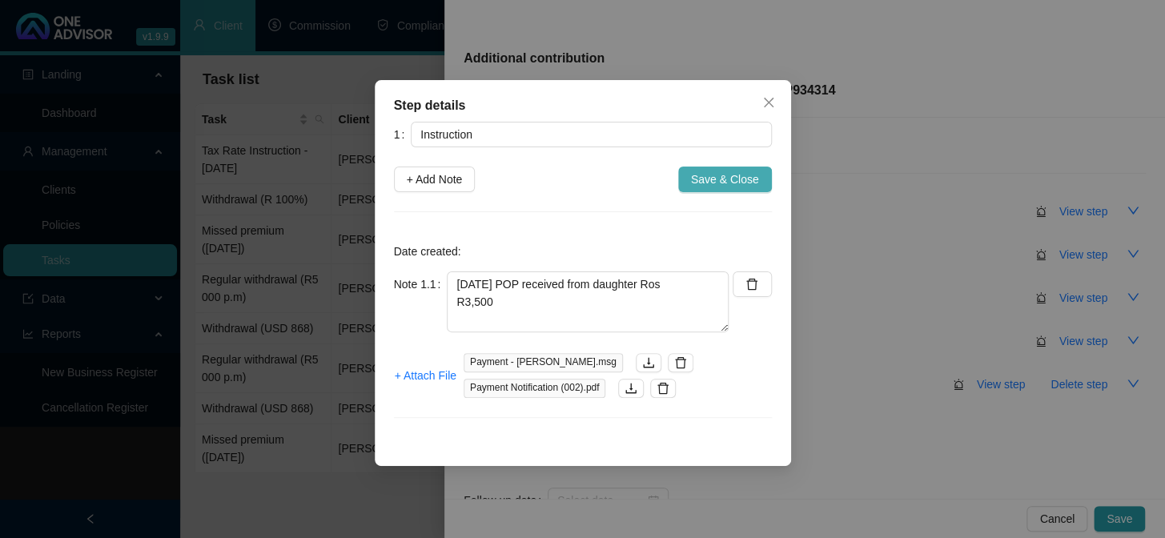
click at [704, 182] on span "Save & Close" at bounding box center [725, 180] width 68 height 18
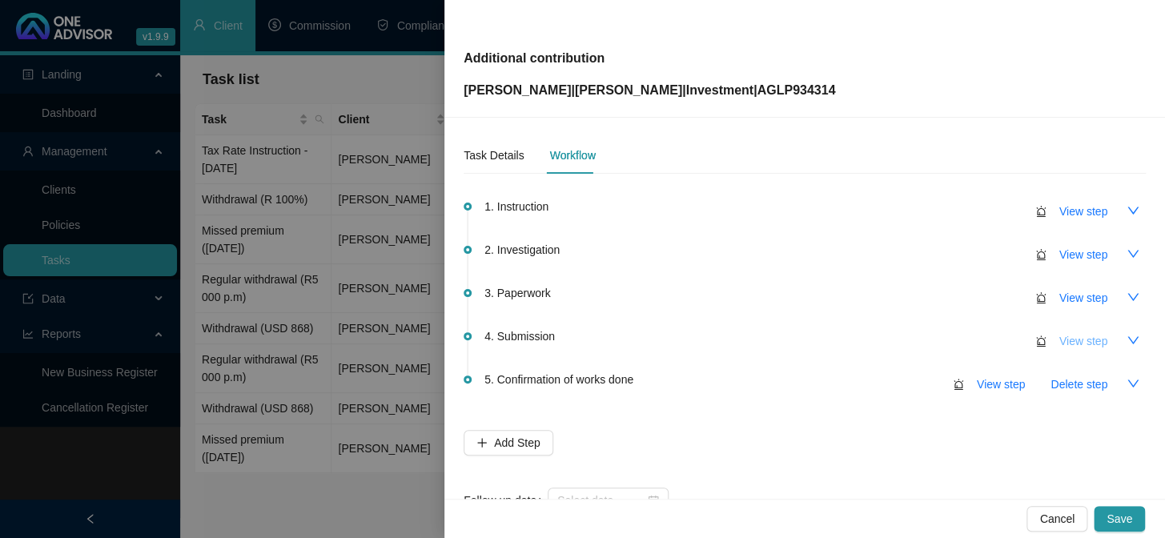
click at [1069, 343] on span "View step" at bounding box center [1084, 341] width 48 height 18
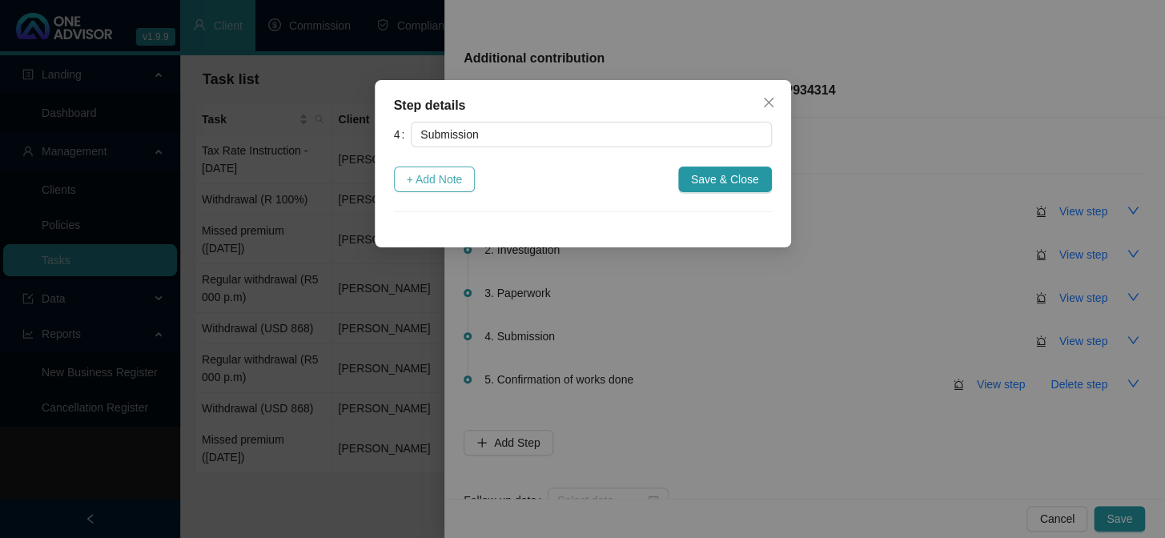
click at [455, 175] on span "+ Add Note" at bounding box center [435, 180] width 56 height 18
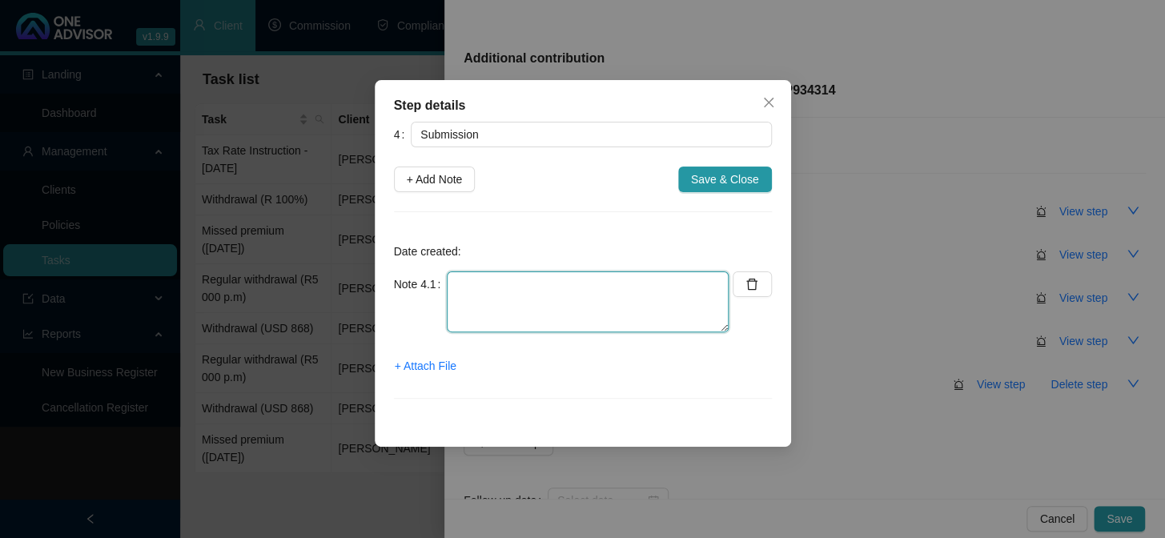
click at [489, 297] on textarea at bounding box center [588, 302] width 282 height 61
type textarea "[DATE] Instruction created online"
click at [429, 365] on span "+ Attach File" at bounding box center [426, 366] width 62 height 18
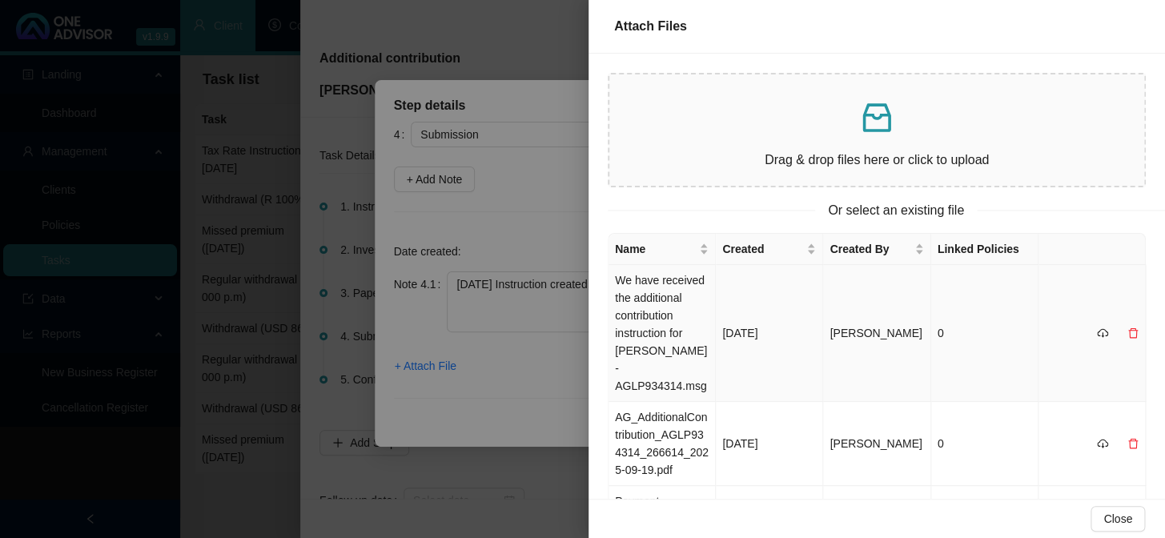
click at [653, 294] on td "We have received the additional contribution instruction for [PERSON_NAME] - AG…" at bounding box center [662, 333] width 107 height 137
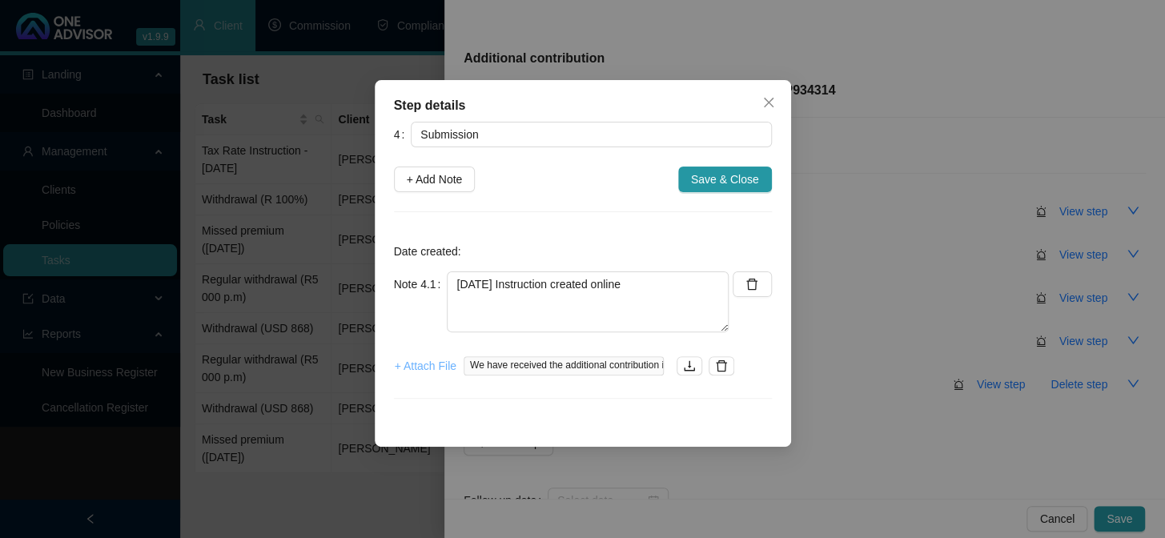
click at [445, 366] on span "+ Attach File" at bounding box center [426, 366] width 62 height 18
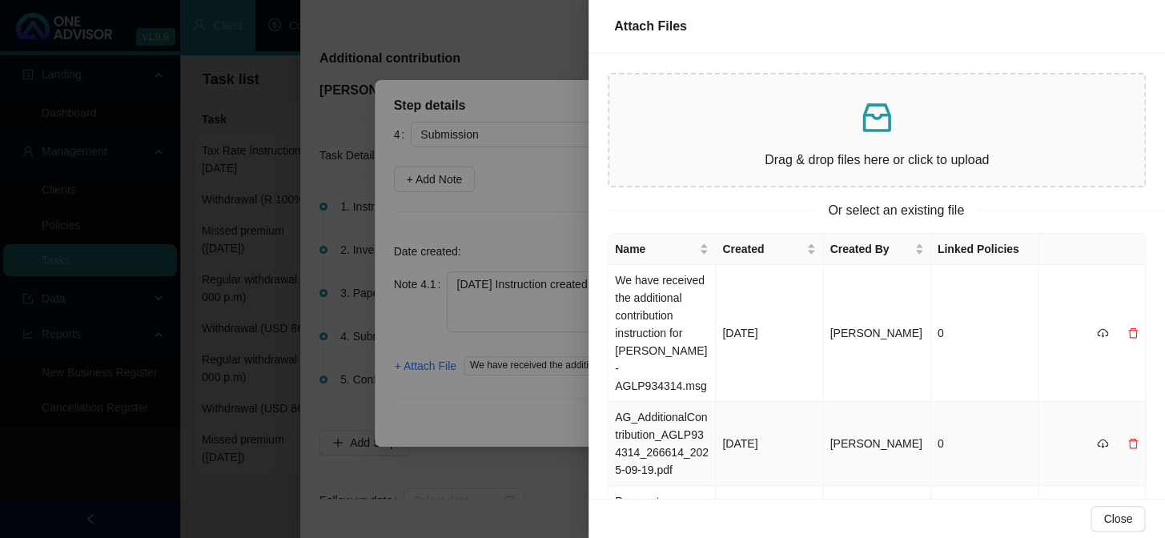
click at [659, 409] on td "AG_AdditionalContribution_AGLP934314_266614_2025-09-19.pdf" at bounding box center [662, 444] width 107 height 84
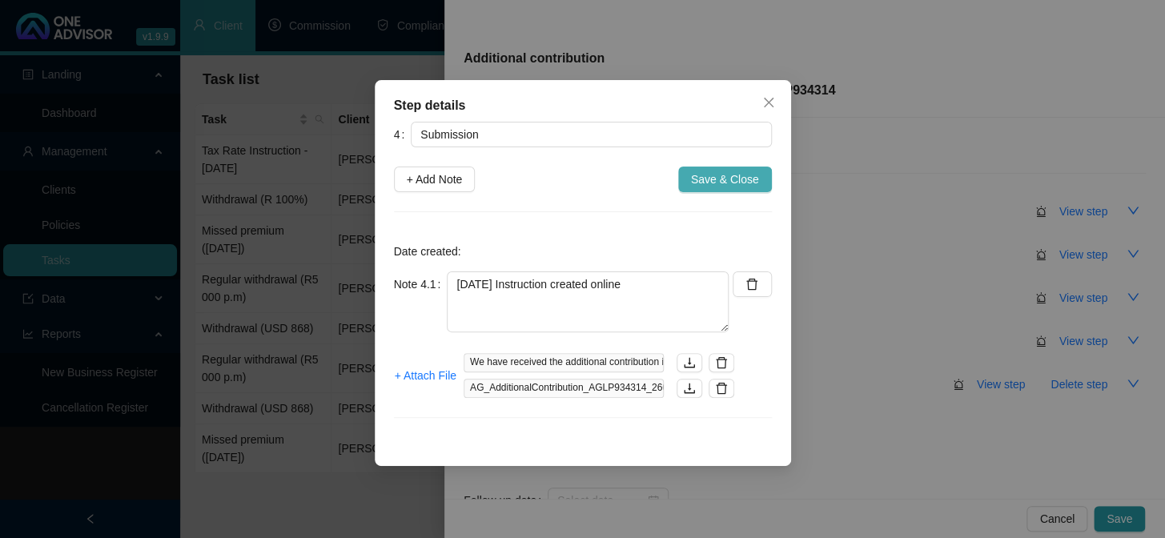
click at [739, 179] on span "Save & Close" at bounding box center [725, 180] width 68 height 18
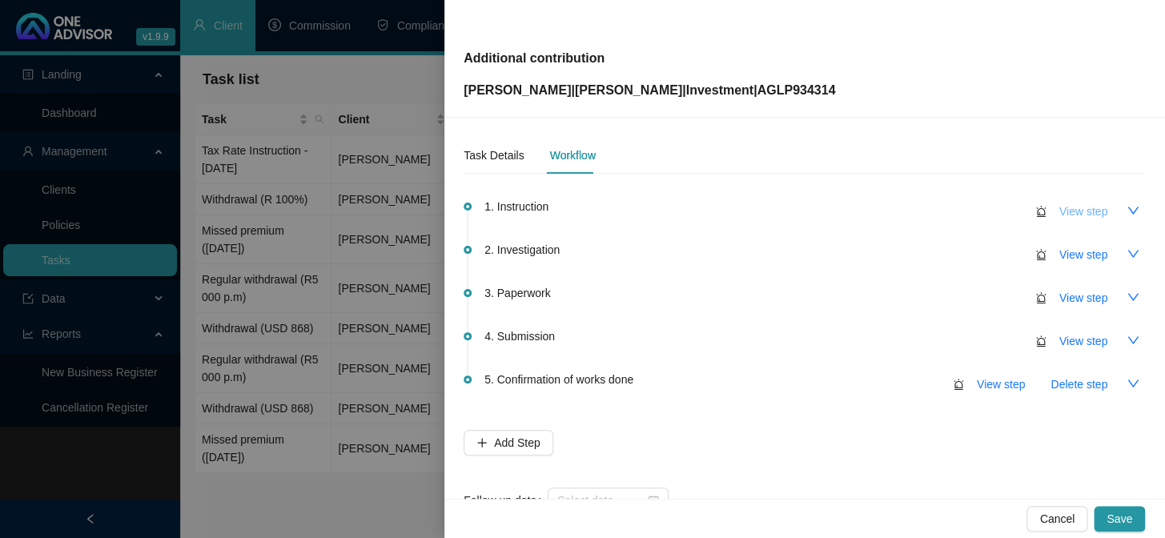
click at [1073, 211] on span "View step" at bounding box center [1084, 212] width 48 height 18
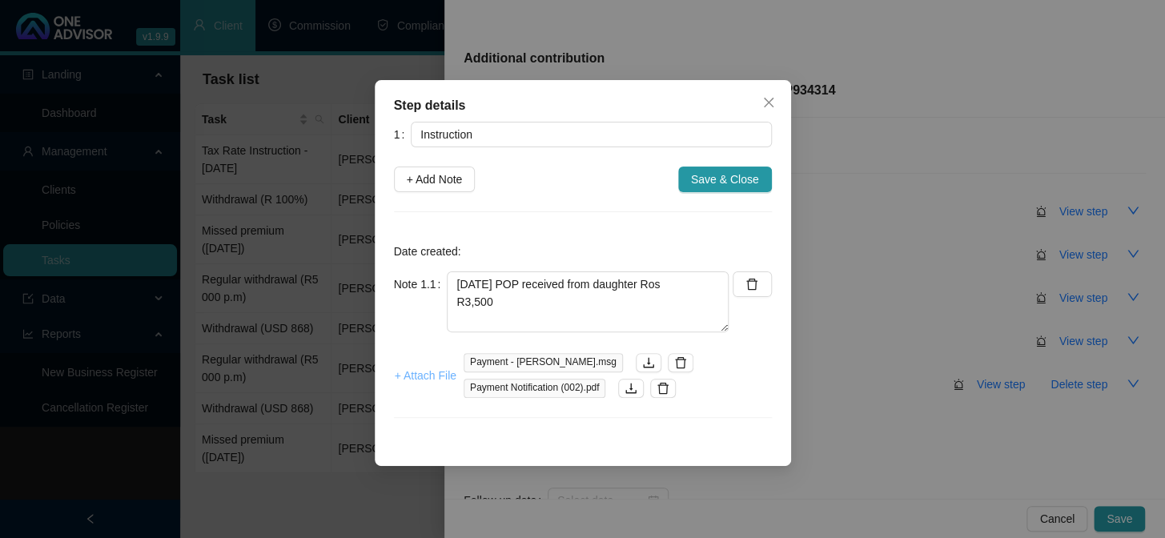
click at [417, 373] on span "+ Attach File" at bounding box center [426, 376] width 62 height 18
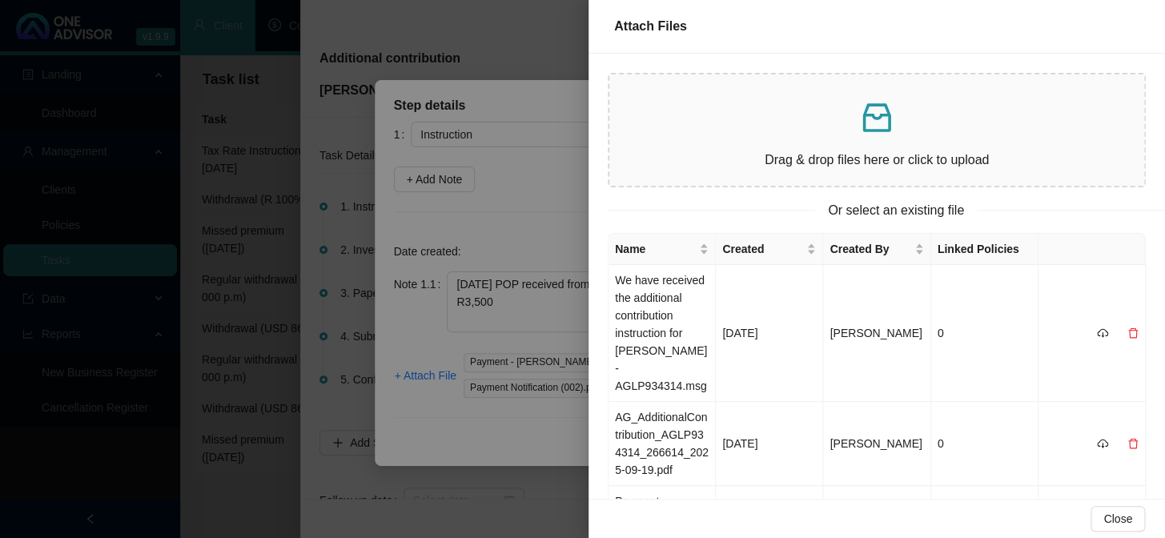
click at [552, 427] on div at bounding box center [582, 269] width 1165 height 538
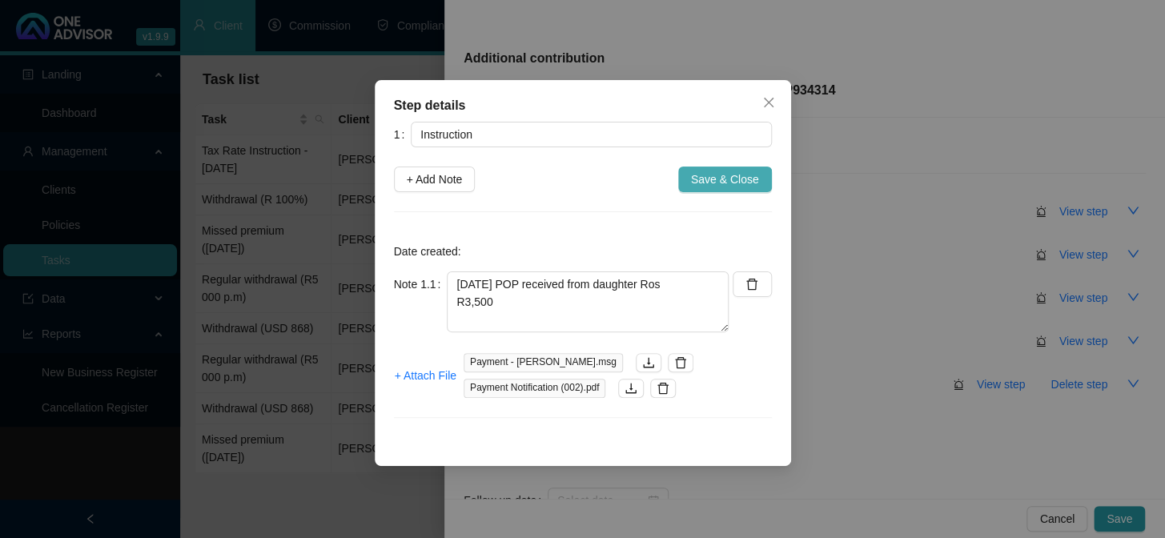
click at [718, 175] on span "Save & Close" at bounding box center [725, 180] width 68 height 18
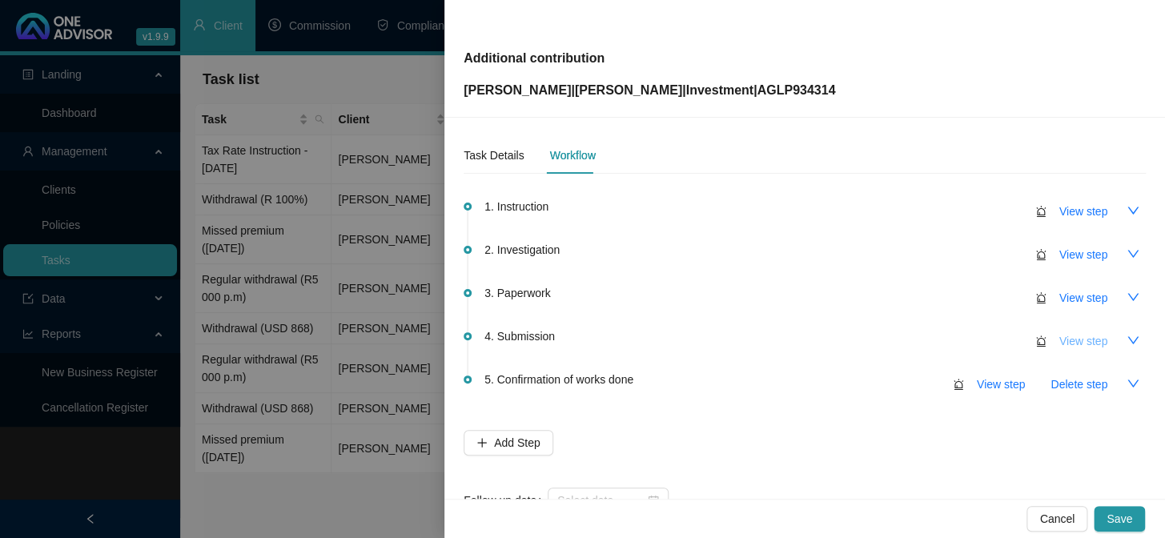
click at [1060, 341] on span "View step" at bounding box center [1084, 341] width 48 height 18
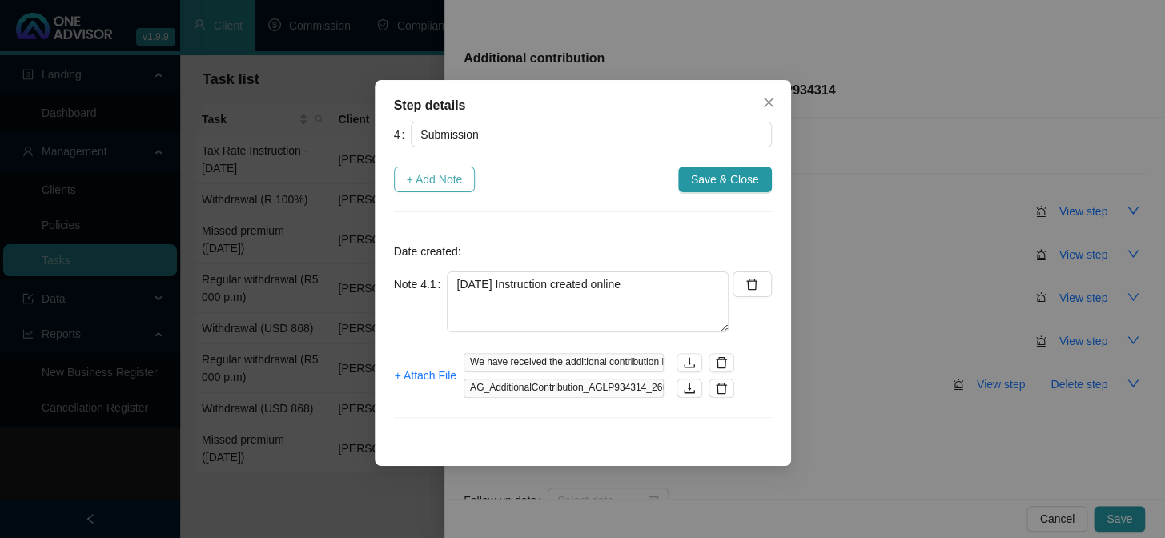
click at [423, 184] on span "+ Add Note" at bounding box center [435, 180] width 56 height 18
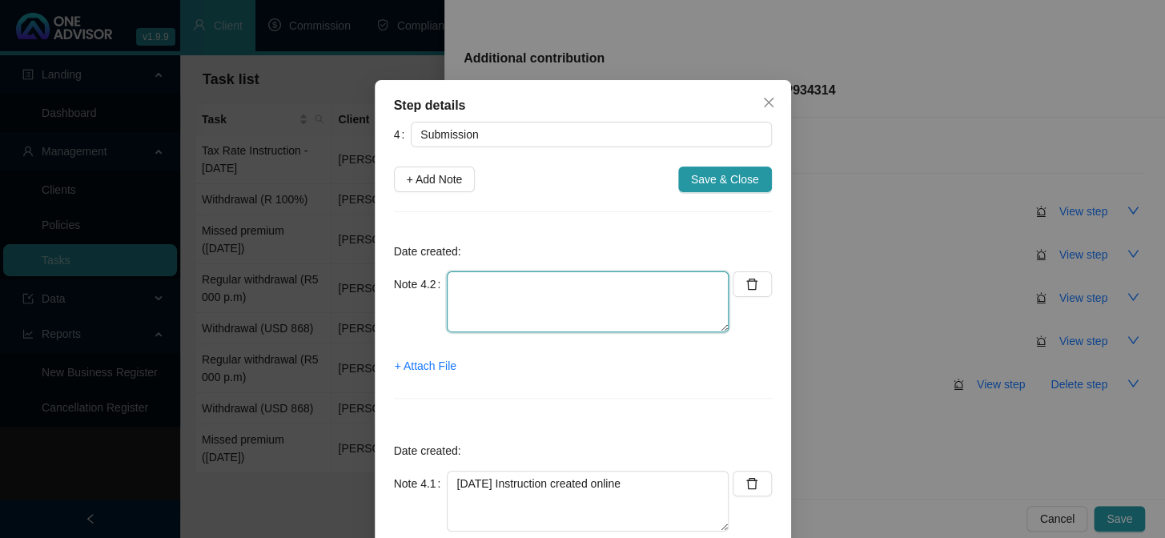
click at [544, 308] on textarea at bounding box center [588, 302] width 282 height 61
type textarea "Confirmed instruction created with [PERSON_NAME]"
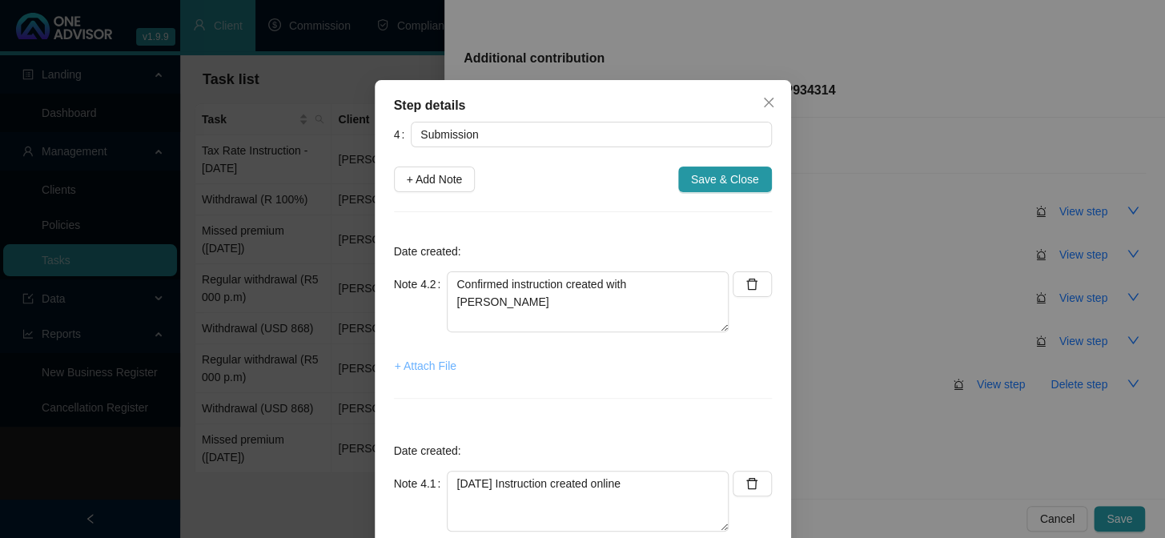
click at [421, 368] on span "+ Attach File" at bounding box center [426, 366] width 62 height 18
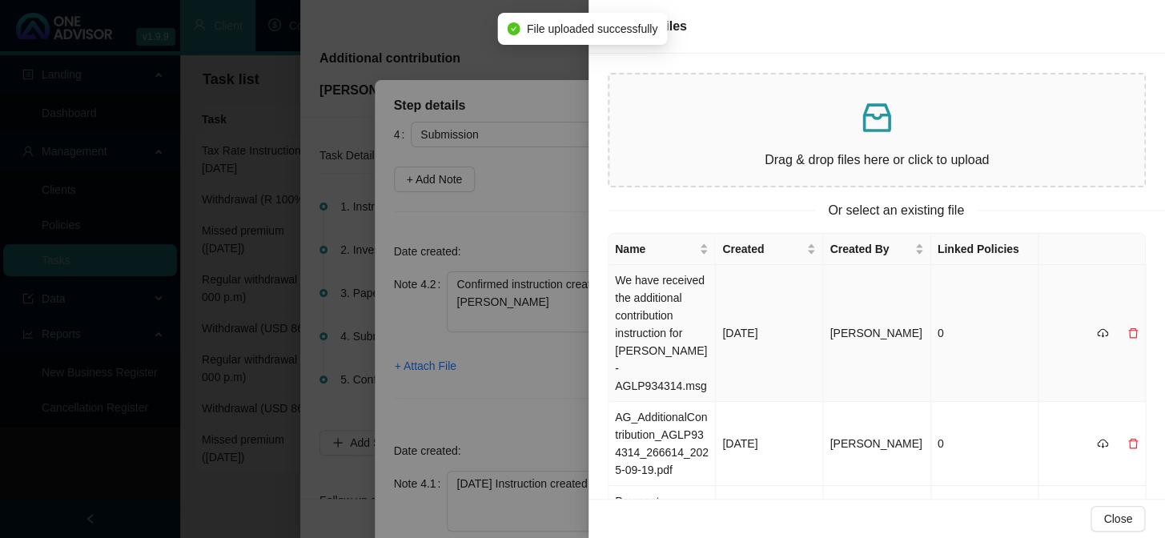
click at [666, 302] on td "We have received the additional contribution instruction for [PERSON_NAME] - AG…" at bounding box center [662, 333] width 107 height 137
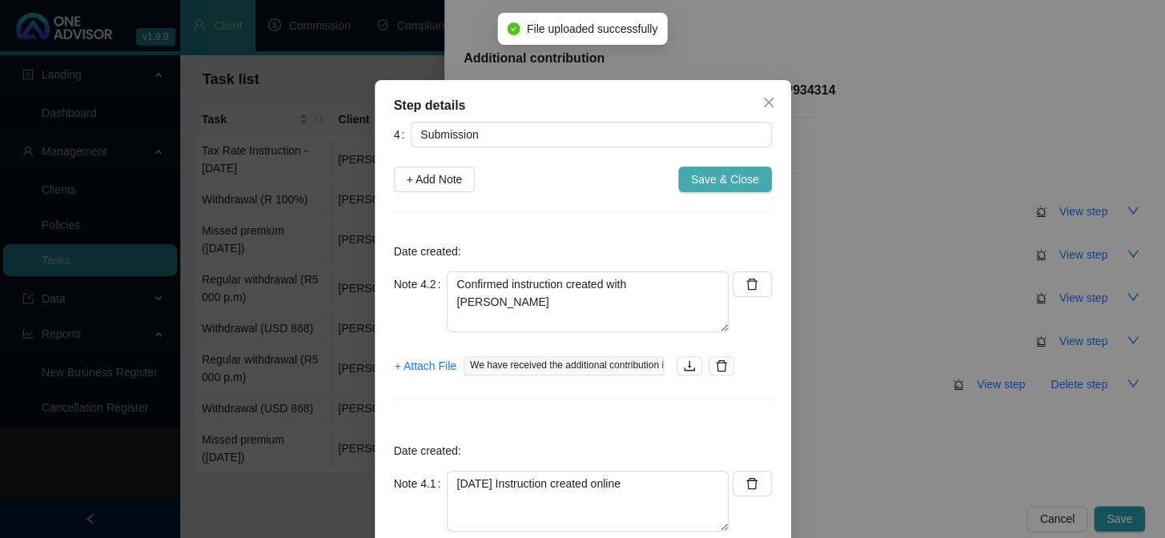
click at [711, 180] on span "Save & Close" at bounding box center [725, 180] width 68 height 18
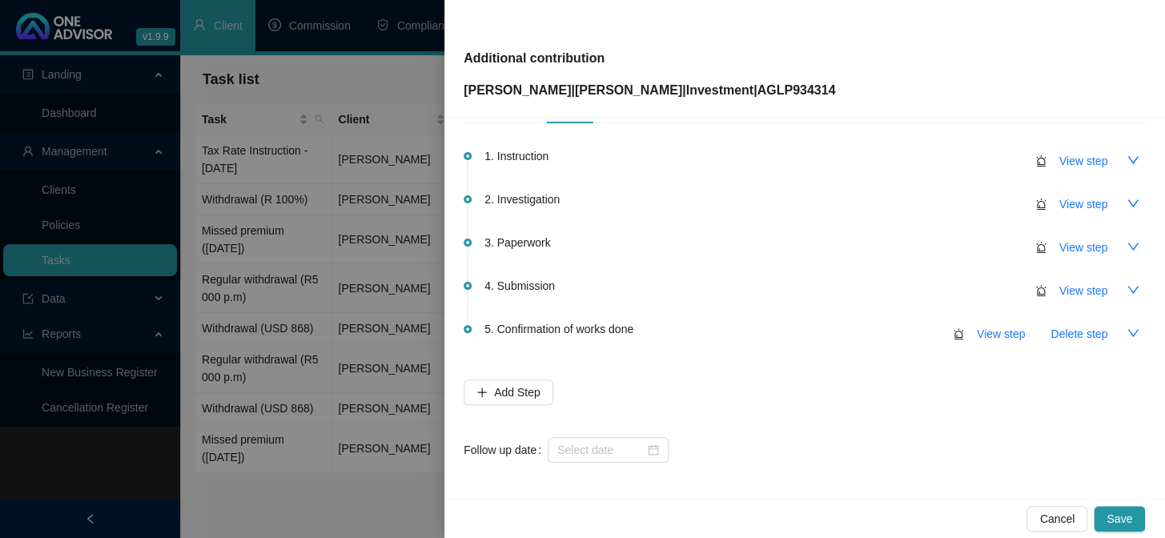
scroll to position [51, 0]
click at [609, 446] on input at bounding box center [601, 450] width 87 height 18
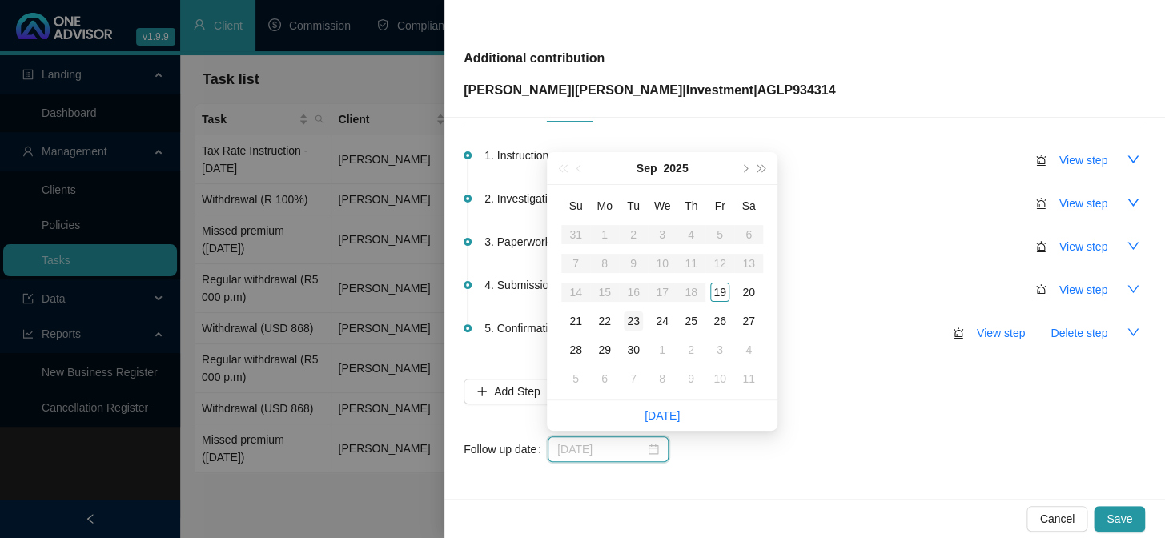
type input "[DATE]"
click at [632, 320] on div "23" at bounding box center [633, 321] width 19 height 19
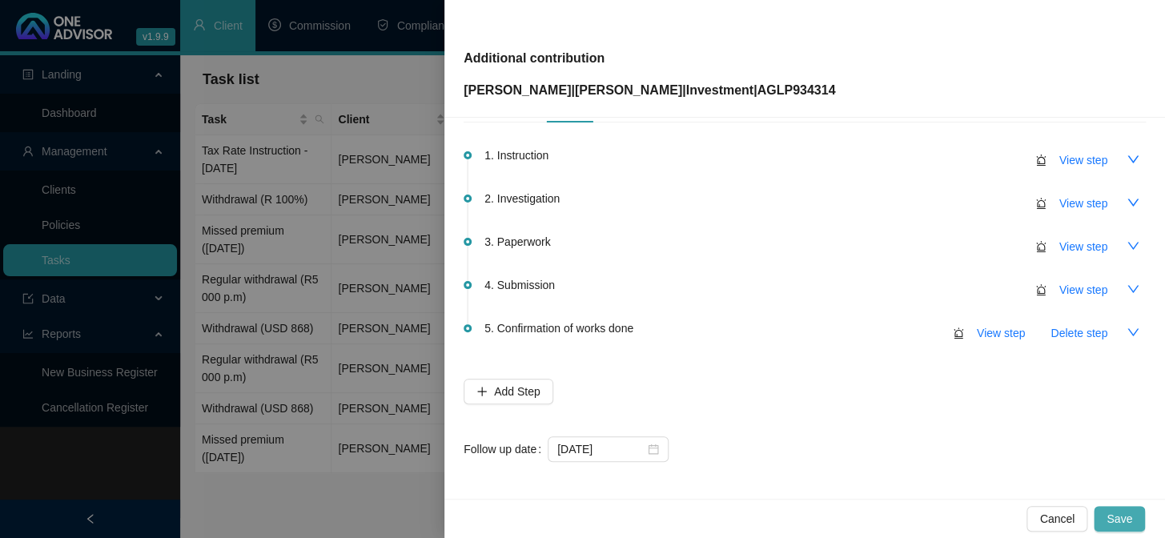
click at [1129, 523] on span "Save" at bounding box center [1120, 519] width 26 height 18
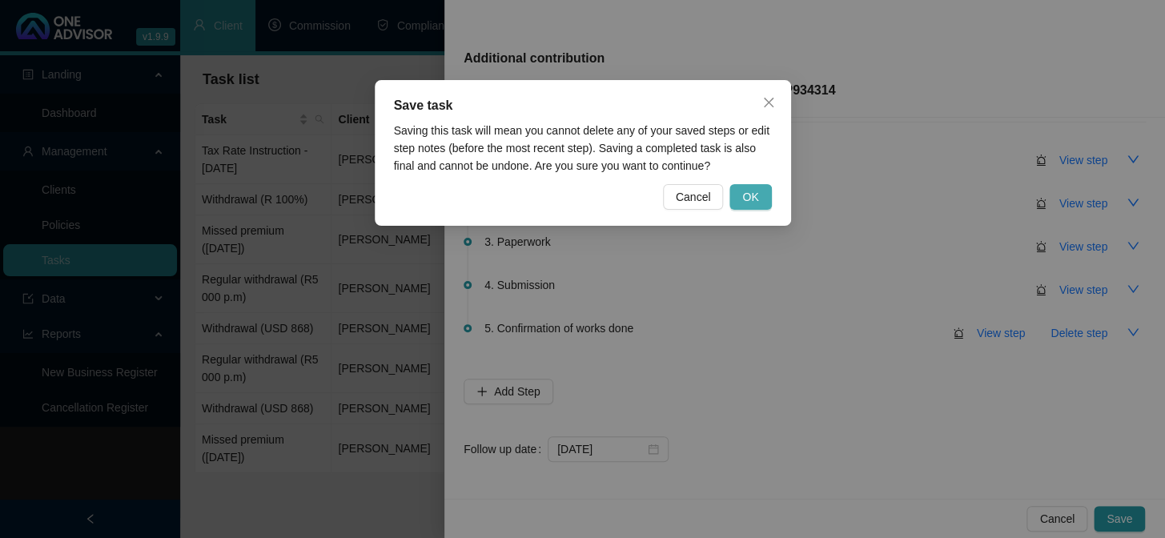
click at [759, 195] on span "OK" at bounding box center [751, 197] width 16 height 18
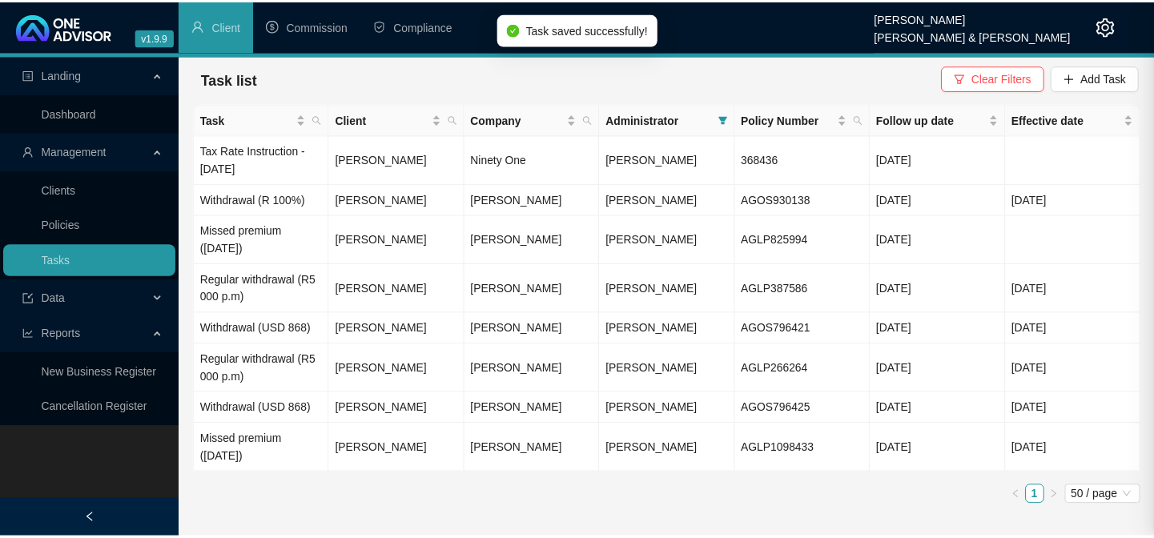
scroll to position [0, 0]
